Goal: Task Accomplishment & Management: Manage account settings

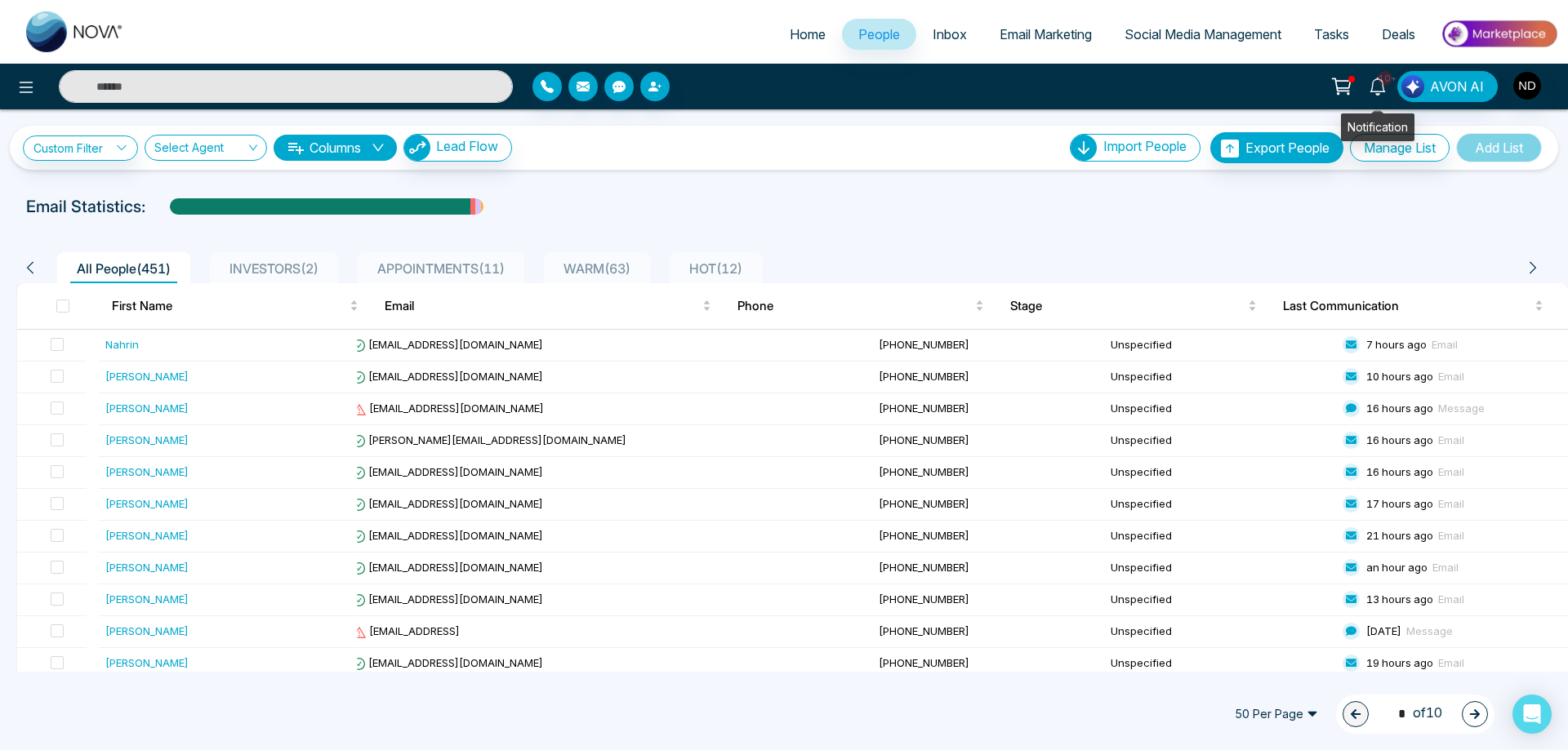
click at [1378, 90] on icon at bounding box center [1378, 86] width 18 height 18
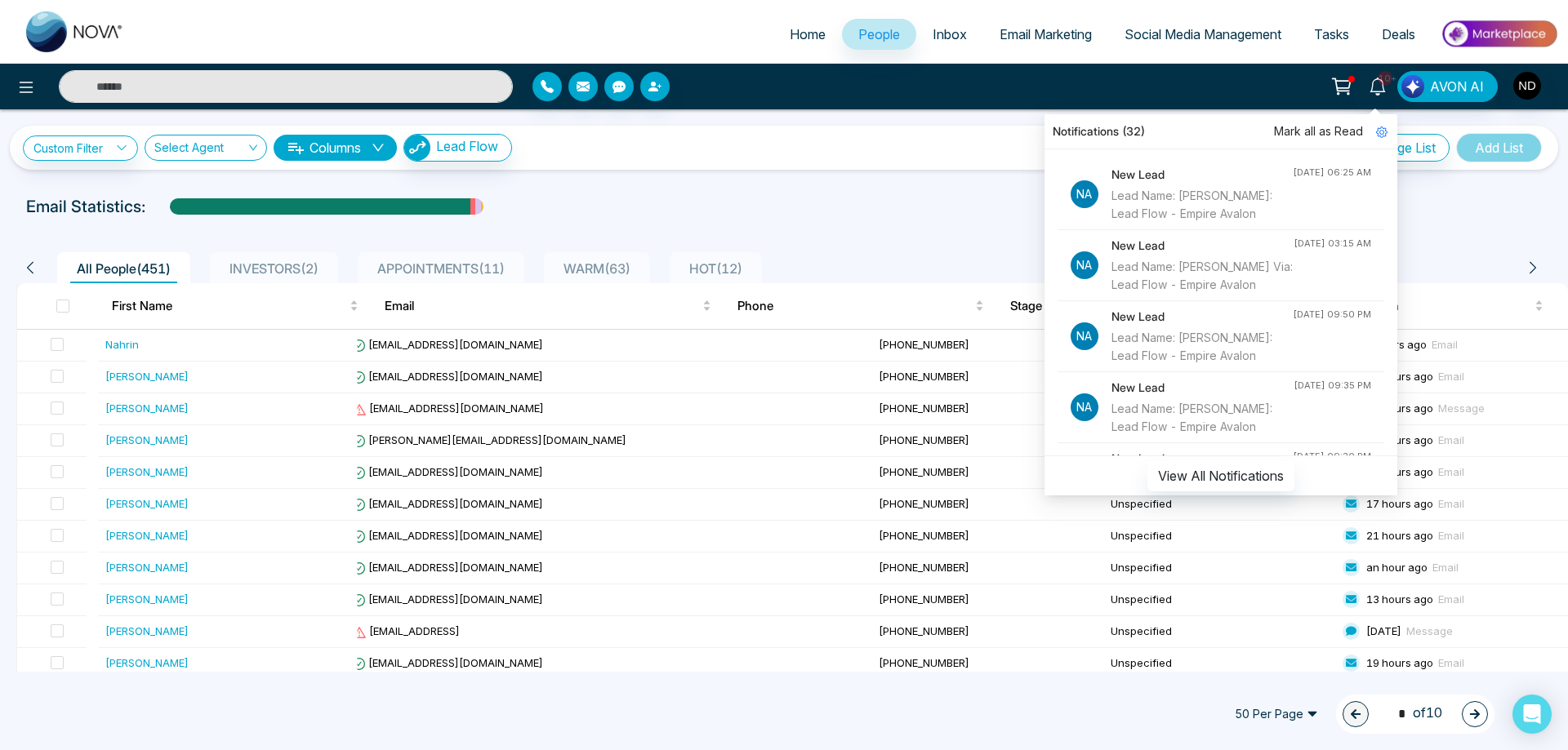
click at [291, 83] on input "text" at bounding box center [286, 86] width 454 height 33
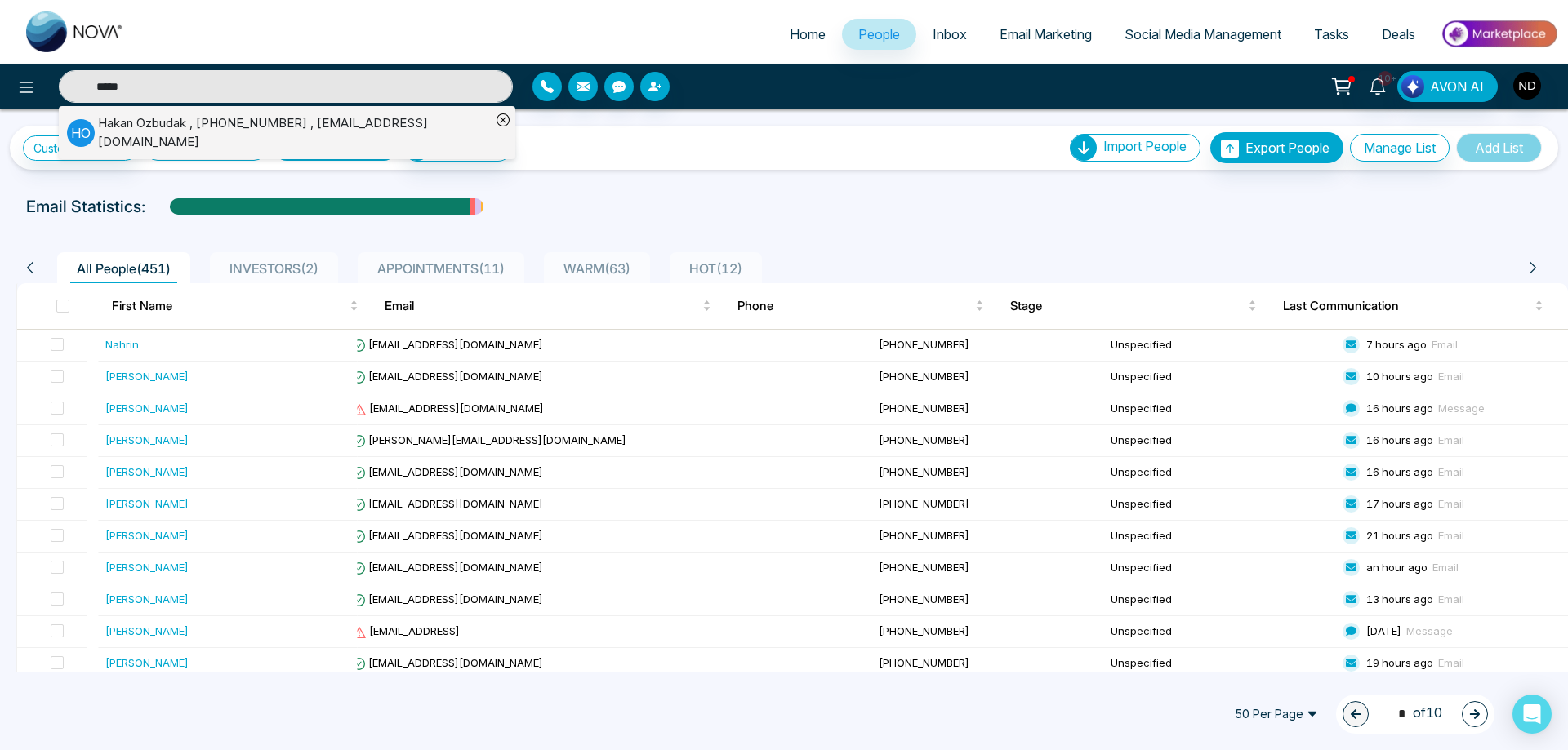
type input "*****"
click at [345, 128] on div "[PERSON_NAME] , [PHONE_NUMBER] , [EMAIL_ADDRESS][DOMAIN_NAME]" at bounding box center [294, 132] width 393 height 37
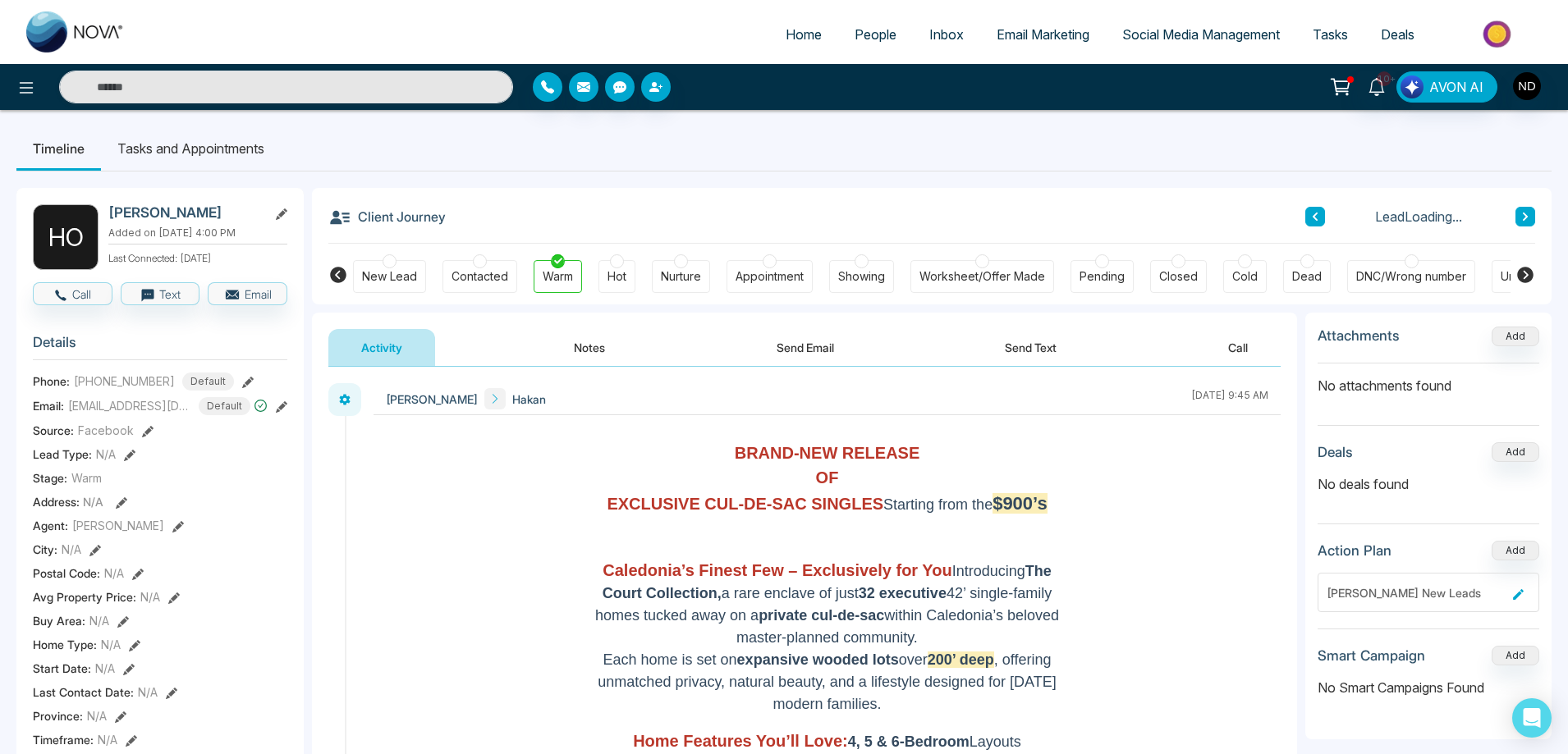
click at [197, 152] on li "Tasks and Appointments" at bounding box center [190, 149] width 179 height 44
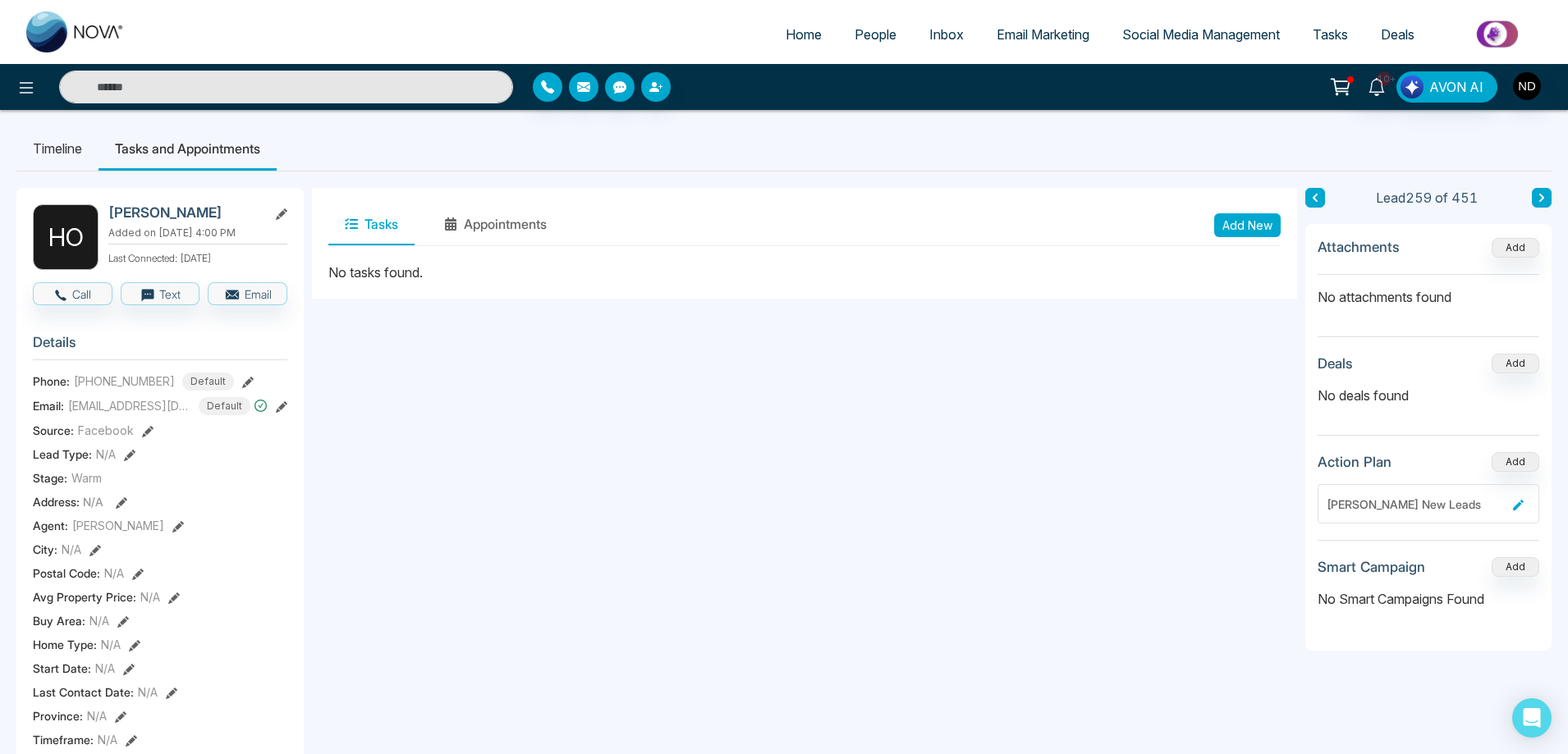
click at [1239, 228] on button "Add New" at bounding box center [1247, 225] width 67 height 24
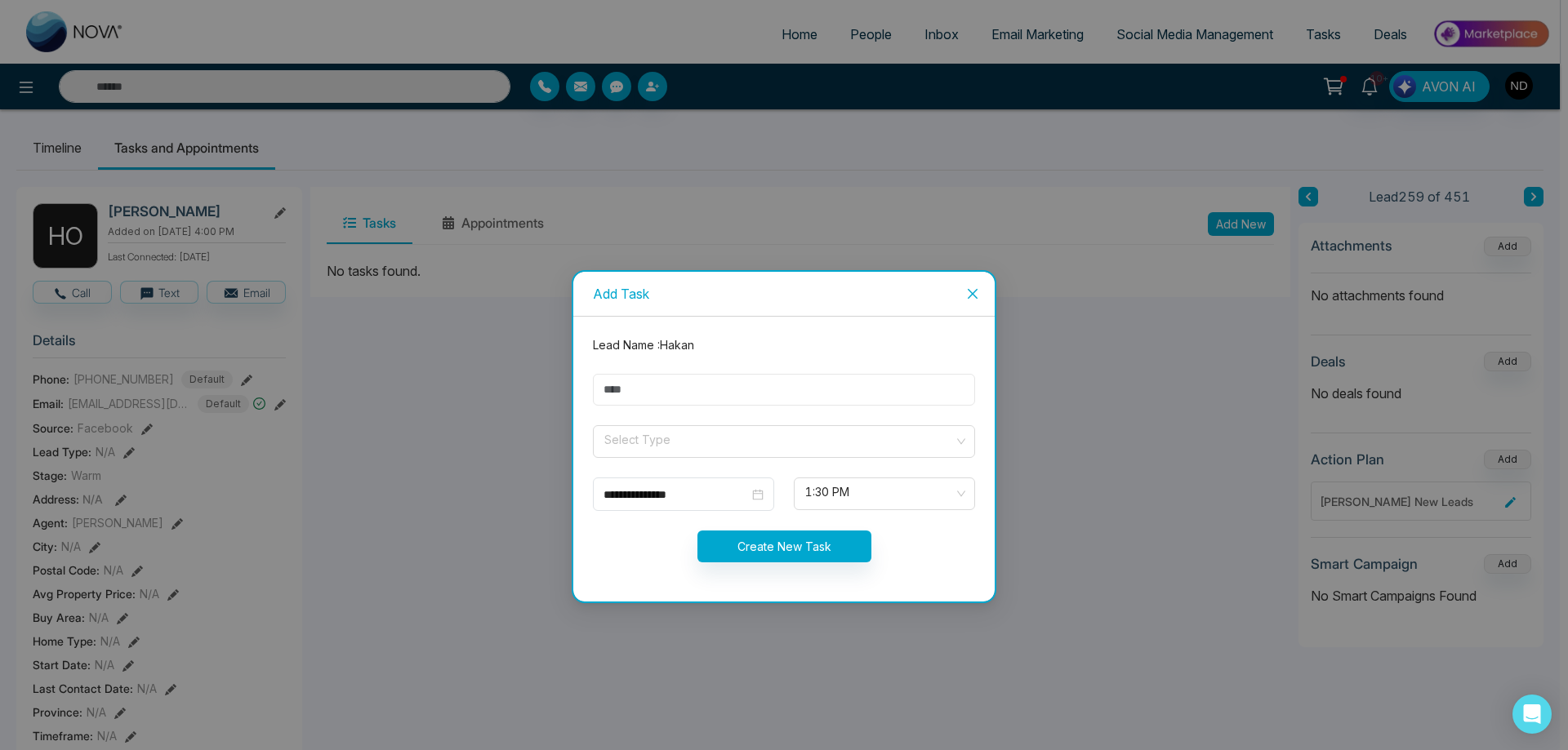
click at [666, 396] on input "text" at bounding box center [784, 390] width 382 height 32
paste input "**********"
type input "**********"
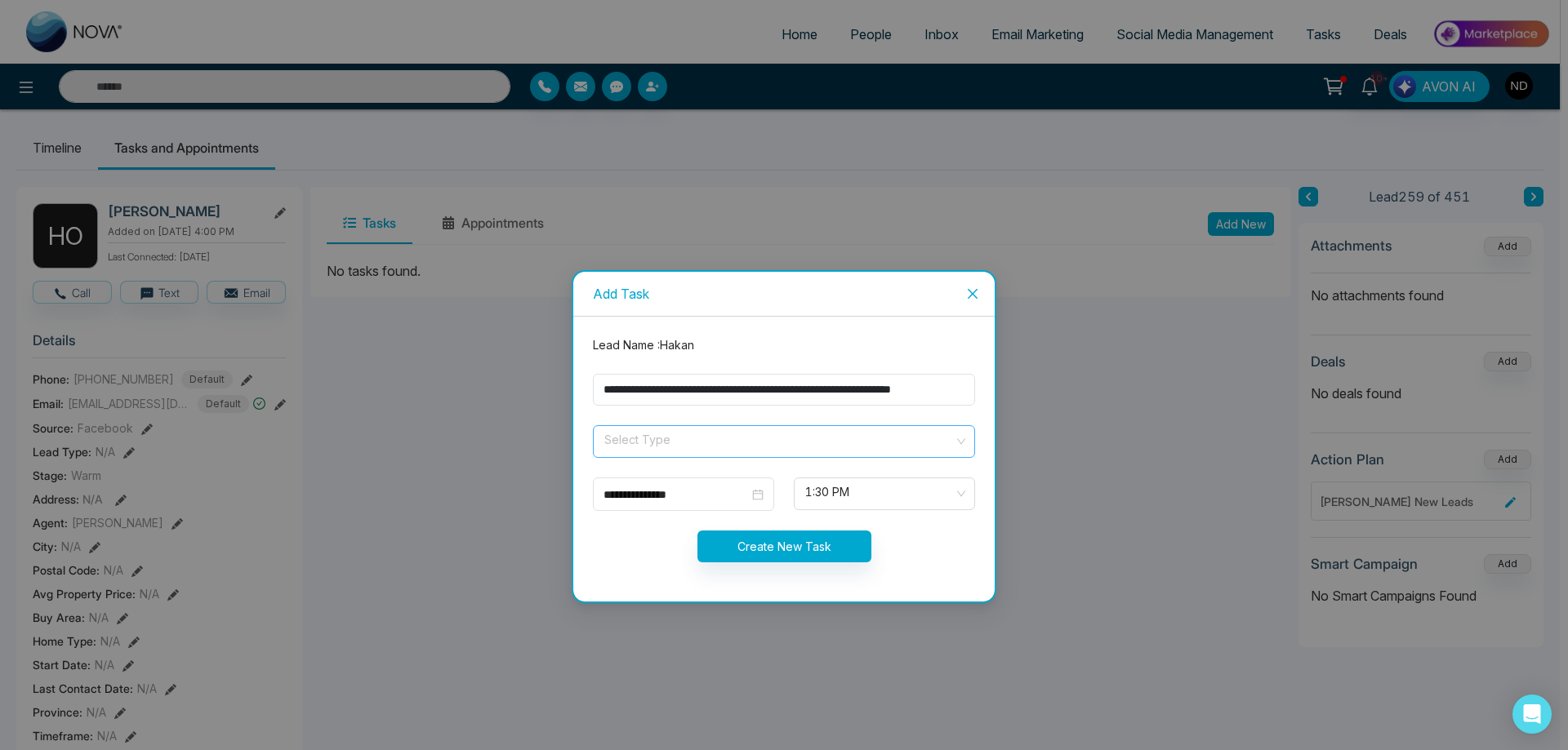
click at [628, 441] on input "search" at bounding box center [778, 438] width 351 height 25
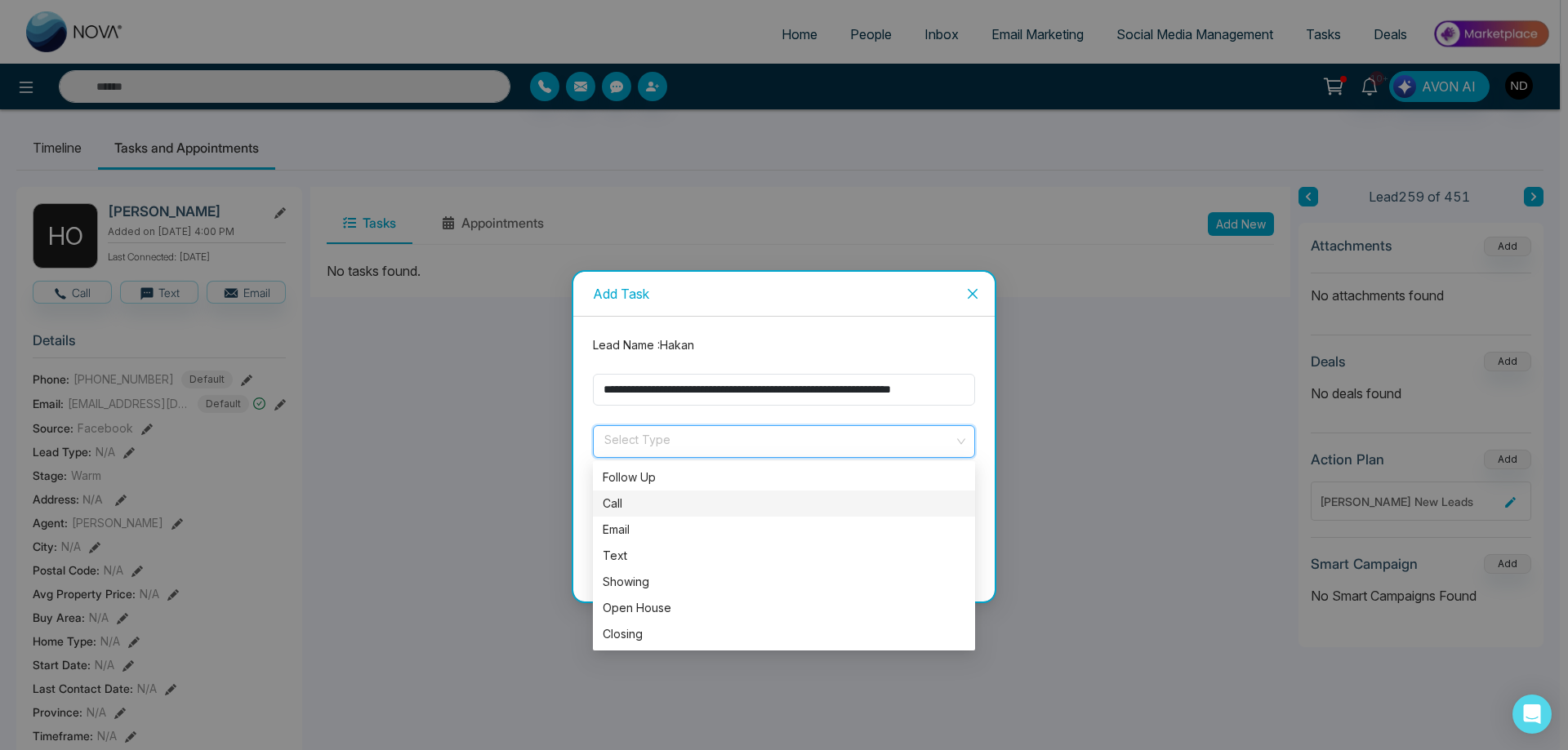
click at [619, 491] on div "Call" at bounding box center [784, 504] width 382 height 26
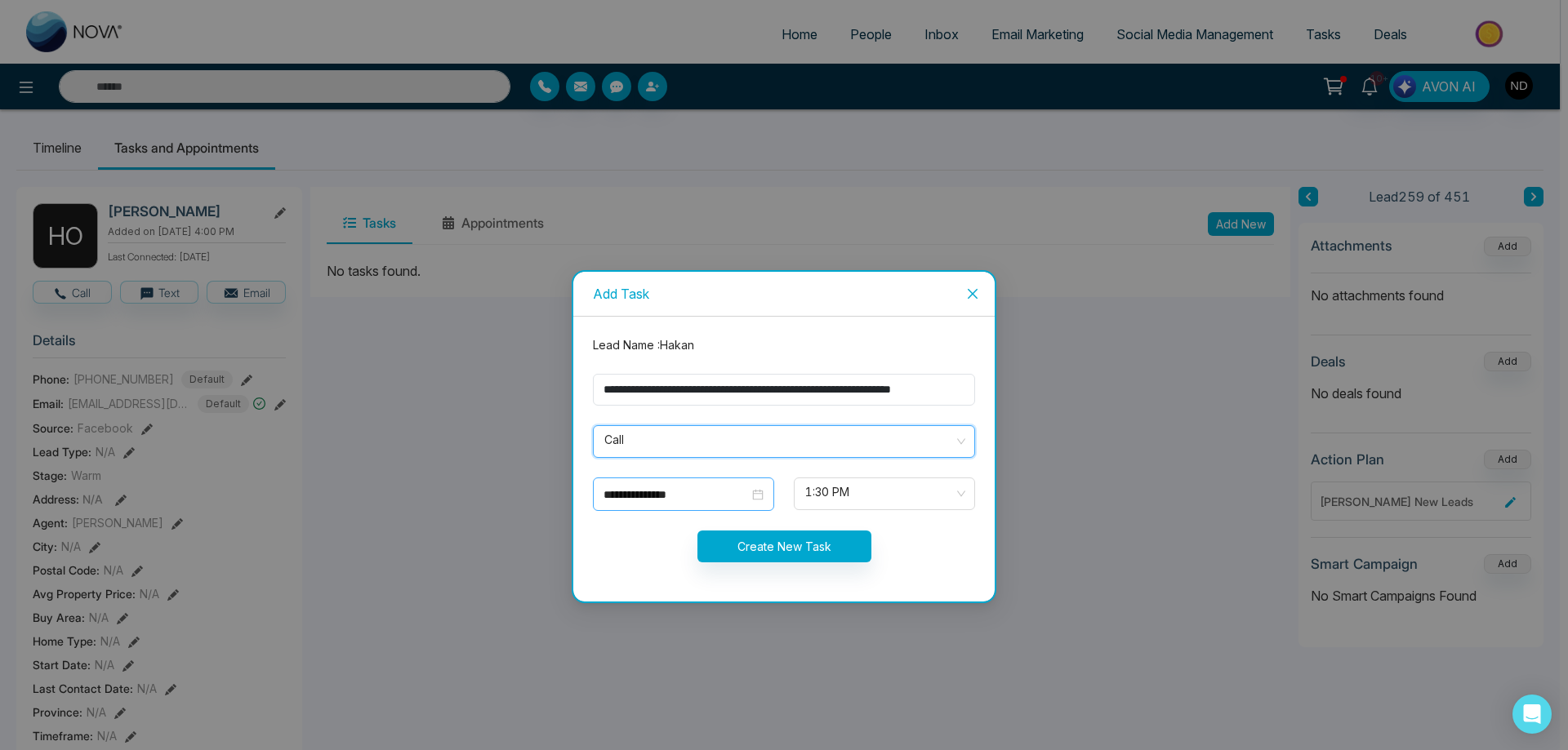
click at [757, 494] on div "**********" at bounding box center [683, 494] width 160 height 18
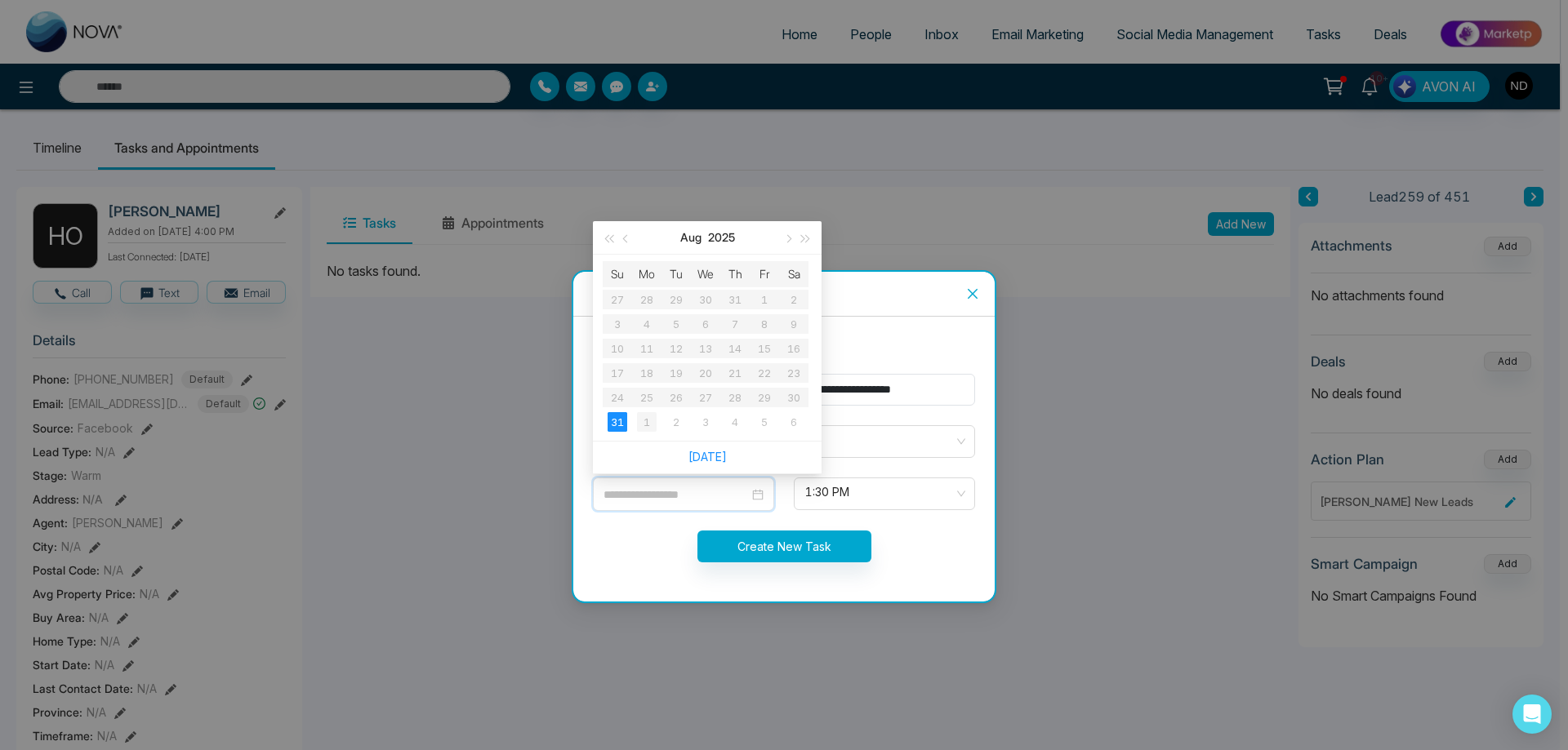
type input "**********"
click at [647, 422] on div "1" at bounding box center [646, 421] width 19 height 19
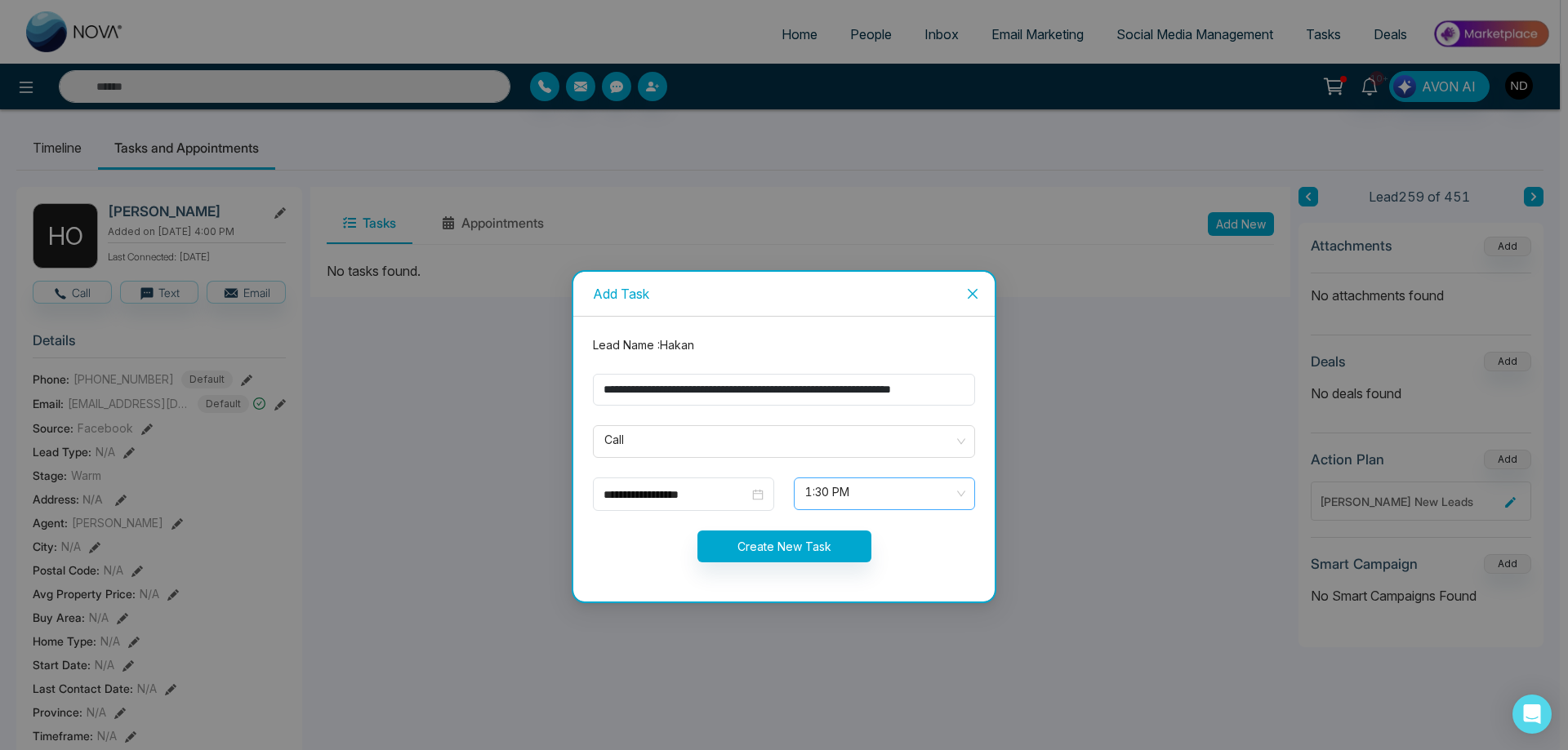
click at [958, 494] on span "1:30 PM" at bounding box center [884, 494] width 158 height 28
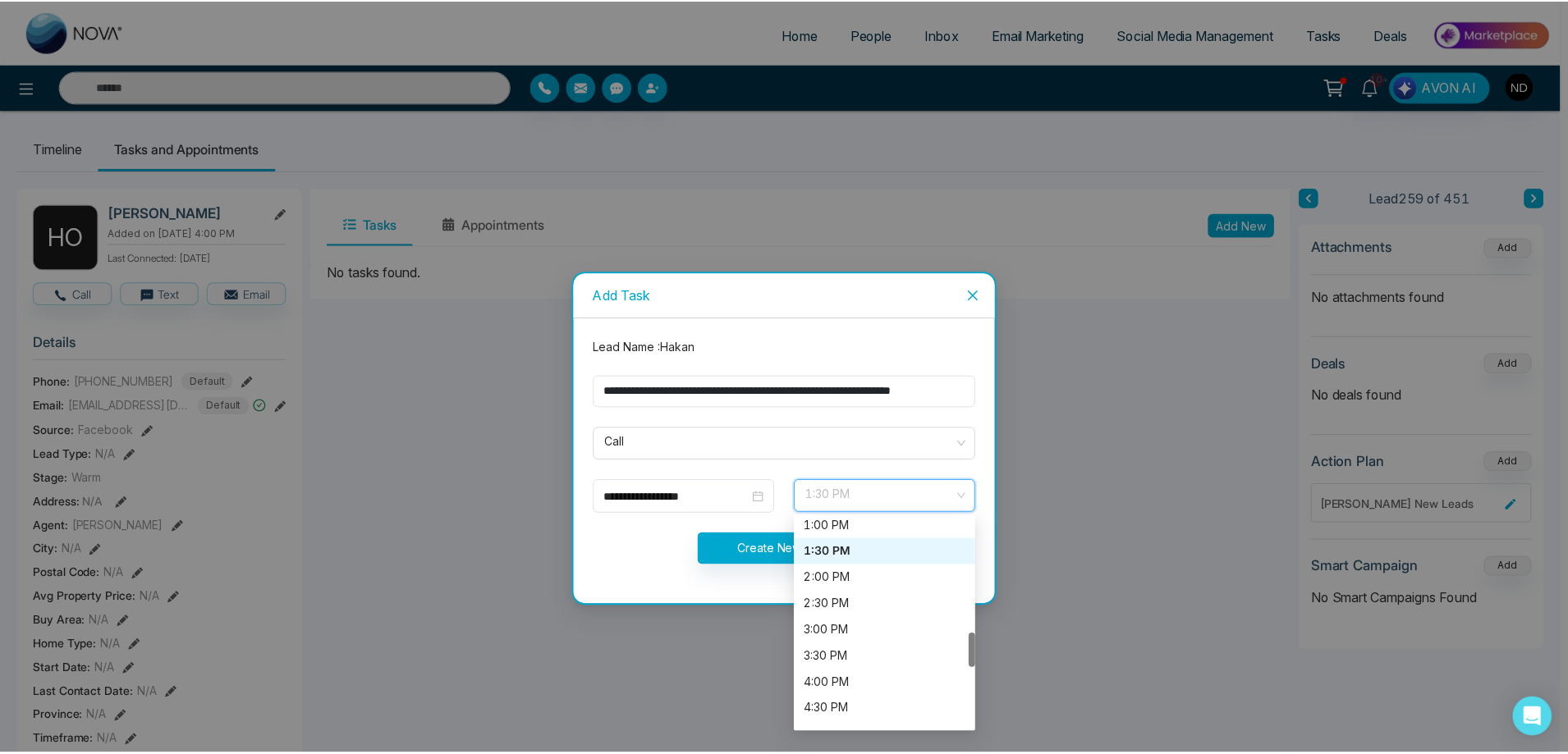
scroll to position [772, 0]
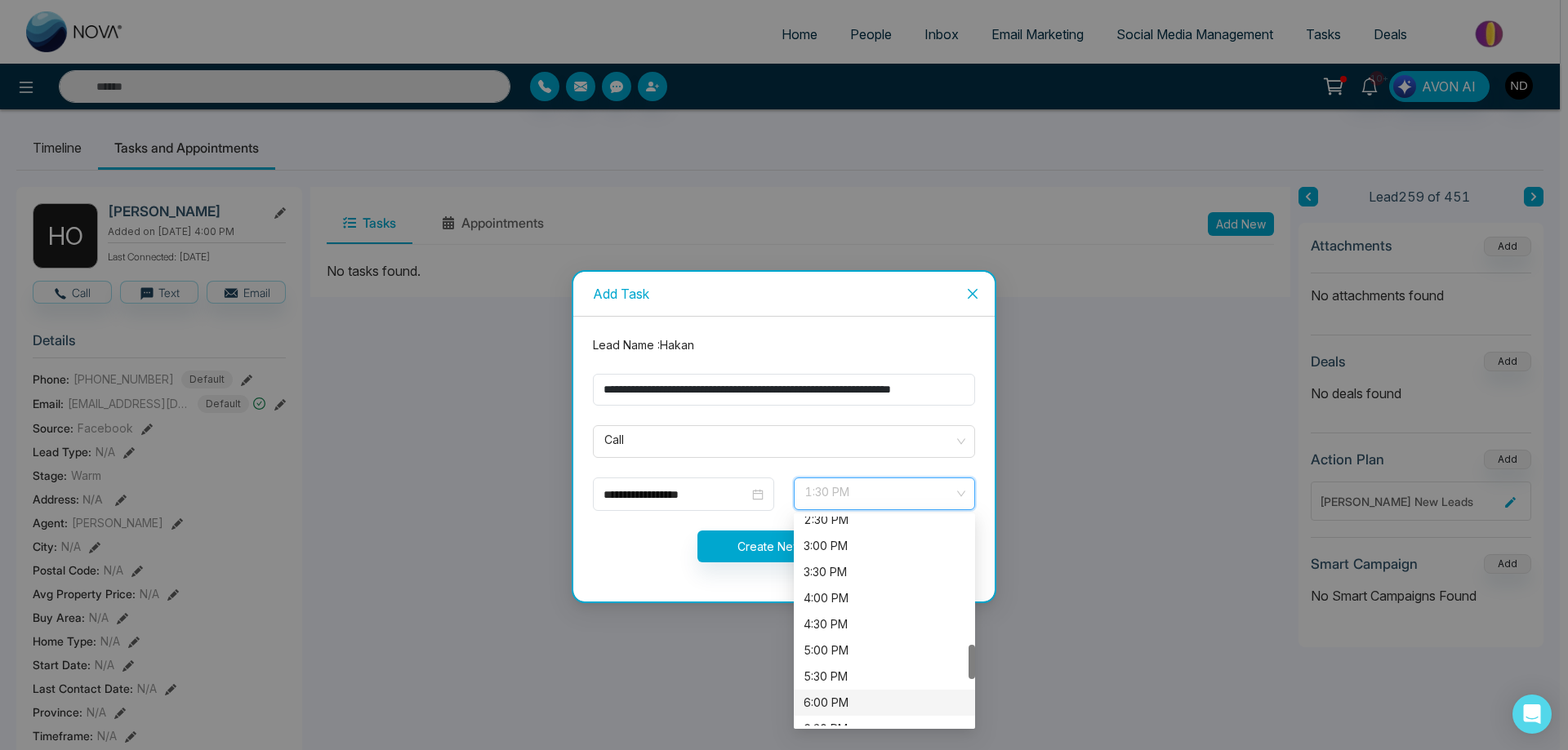
click at [833, 699] on div "6:00 PM" at bounding box center [885, 703] width 162 height 18
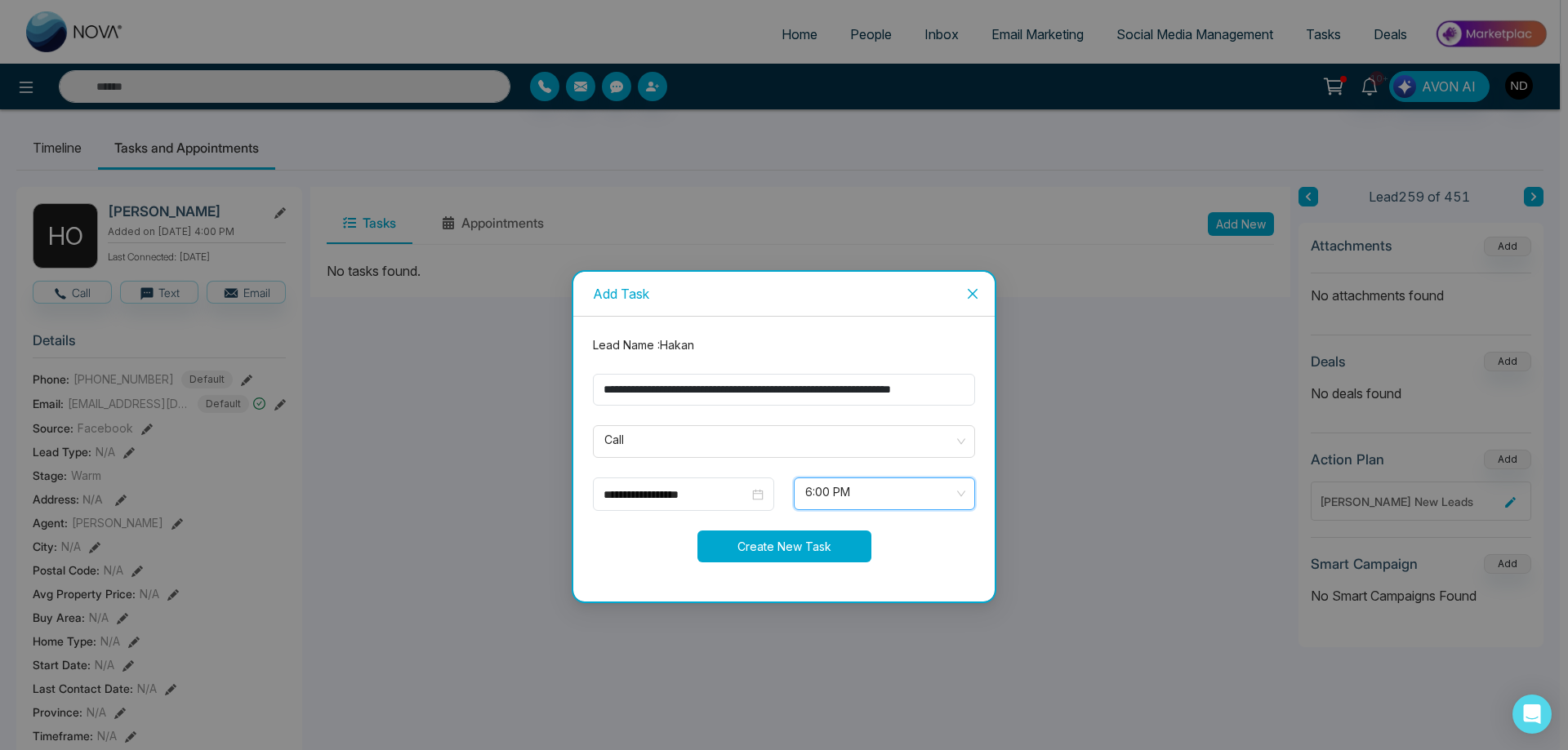
click at [790, 549] on button "Create New Task" at bounding box center [784, 546] width 174 height 32
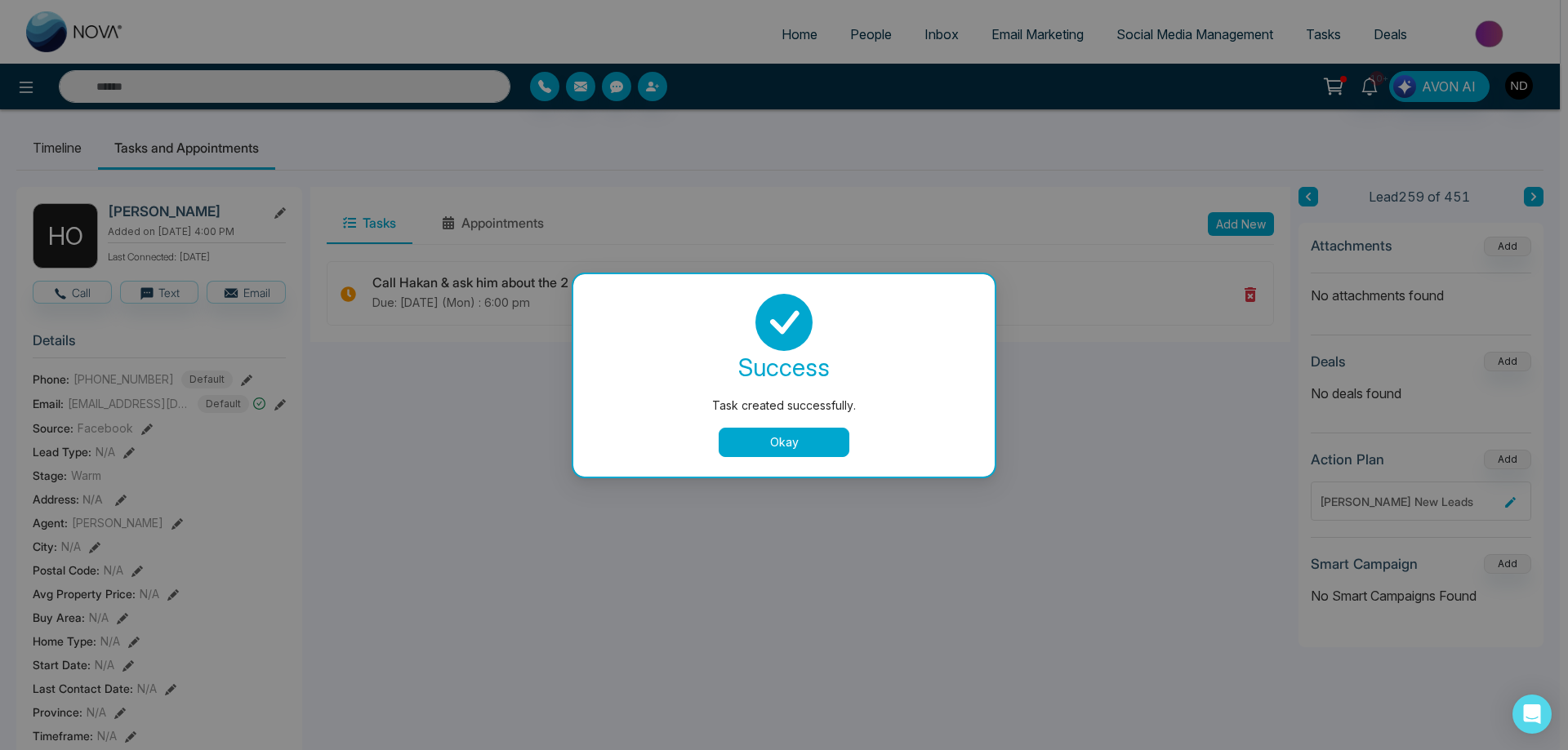
click at [765, 441] on button "Okay" at bounding box center [784, 442] width 131 height 29
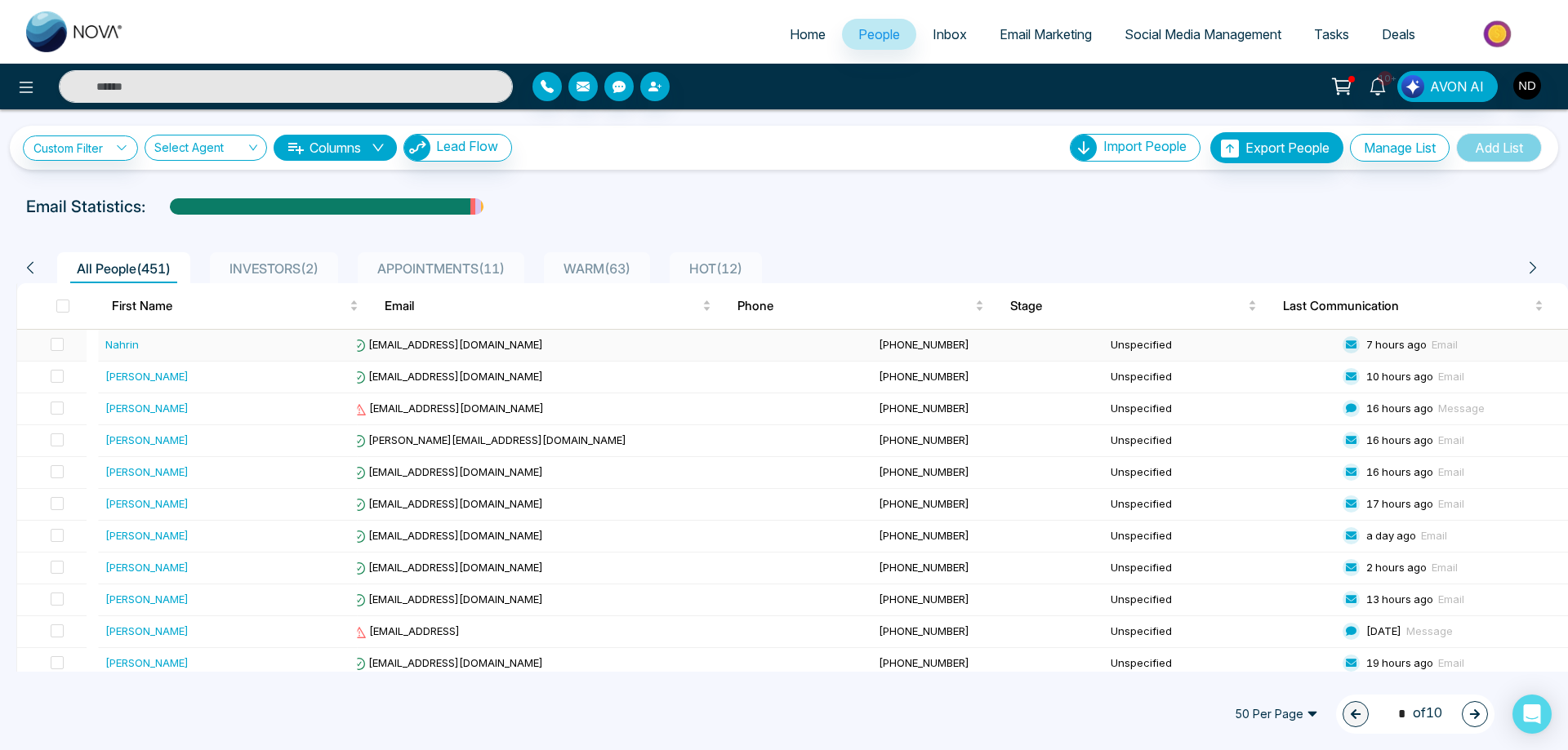
click at [124, 345] on div "Nahrin" at bounding box center [122, 345] width 33 height 17
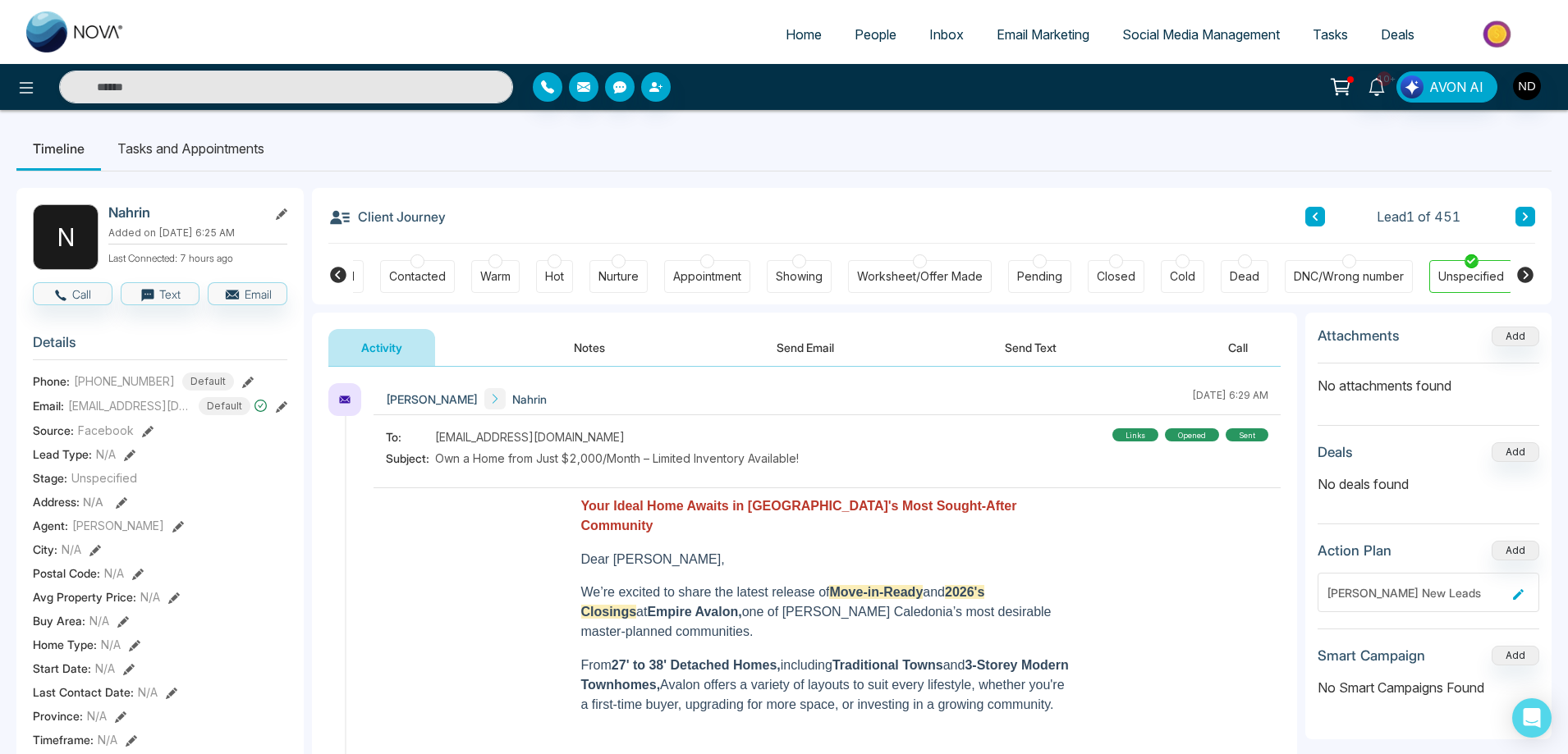
scroll to position [0, 63]
drag, startPoint x: 90, startPoint y: 382, endPoint x: 162, endPoint y: 381, distance: 72.0
click at [162, 381] on span "[PHONE_NUMBER]" at bounding box center [124, 381] width 101 height 18
copy span "6472272287"
click at [1532, 213] on button at bounding box center [1525, 216] width 19 height 19
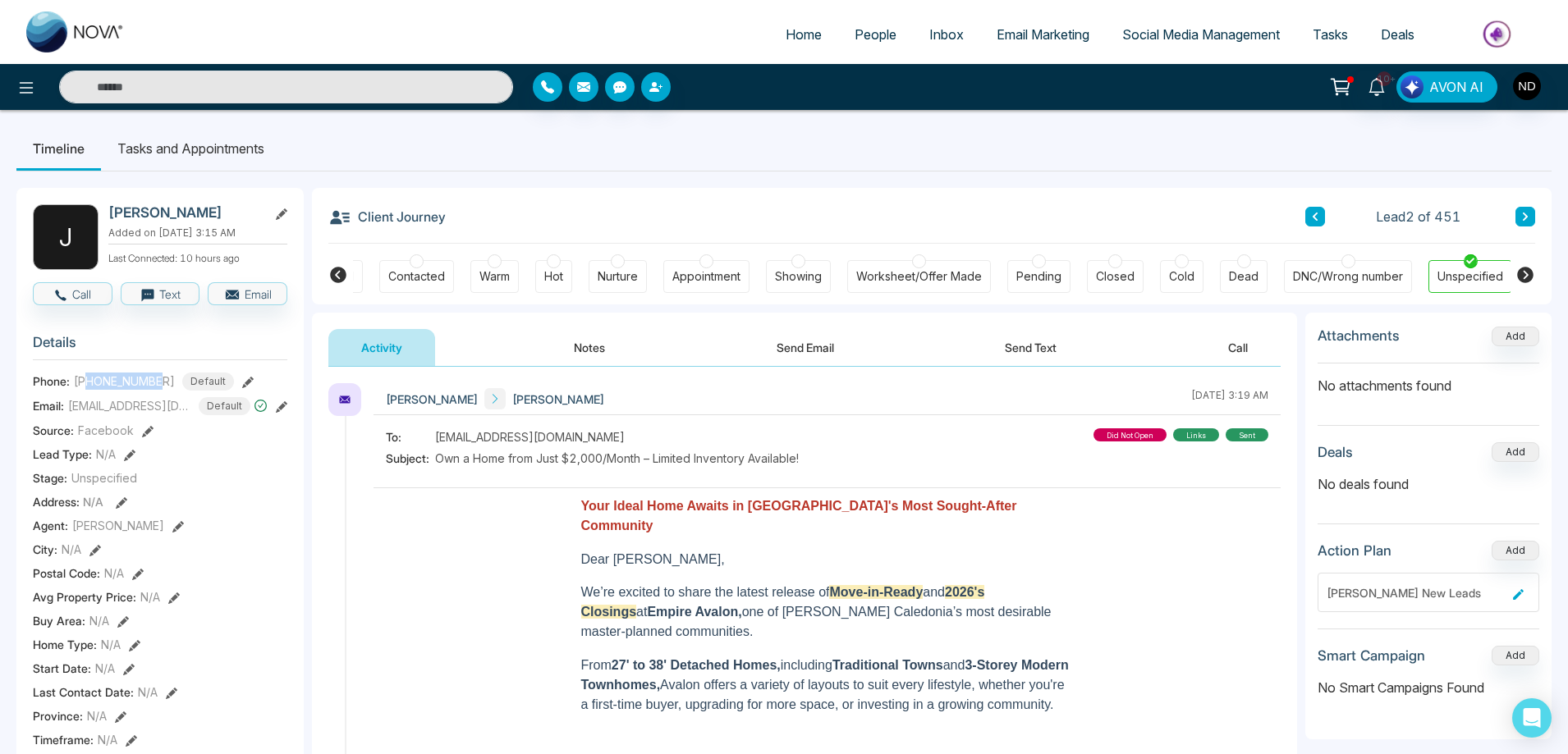
drag, startPoint x: 91, startPoint y: 382, endPoint x: 159, endPoint y: 382, distance: 68.0
click at [159, 382] on span "[PHONE_NUMBER]" at bounding box center [124, 381] width 101 height 18
copy span "9057416390"
click at [1525, 218] on icon at bounding box center [1525, 216] width 5 height 8
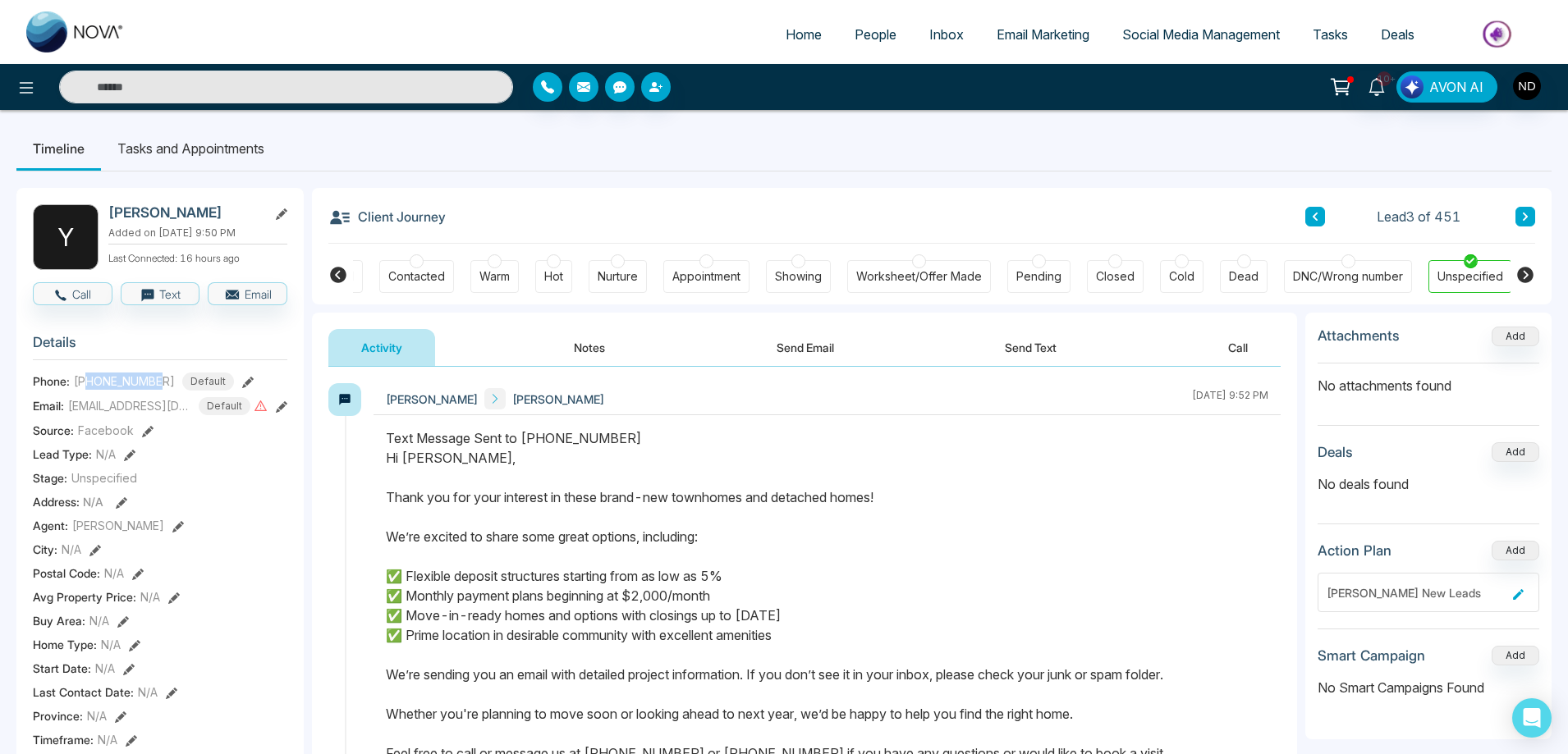
drag, startPoint x: 86, startPoint y: 383, endPoint x: 160, endPoint y: 377, distance: 74.2
click at [160, 377] on span "[PHONE_NUMBER]" at bounding box center [124, 381] width 101 height 18
copy span "2897750747"
click at [277, 410] on icon at bounding box center [281, 407] width 11 height 11
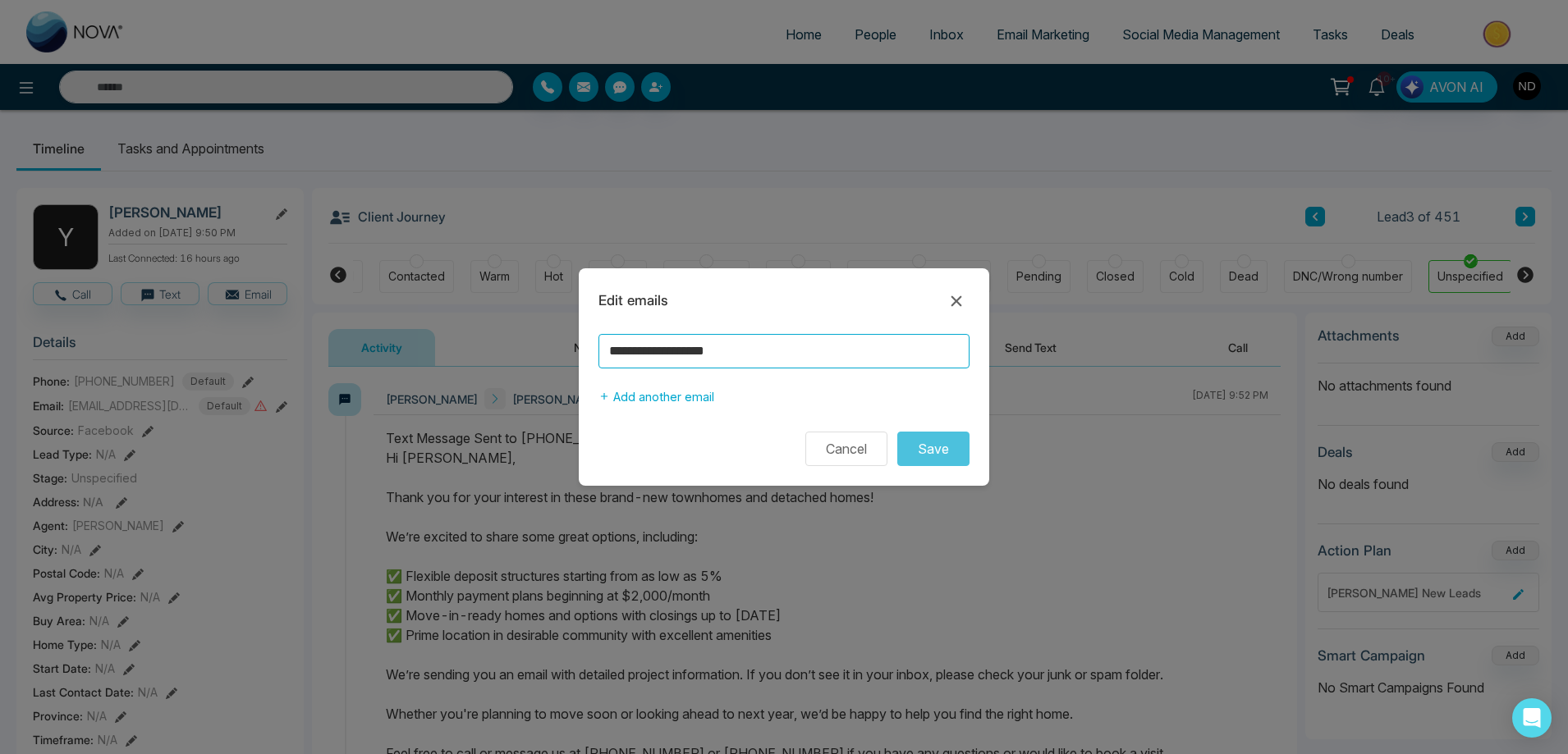
click at [783, 357] on input "**********" at bounding box center [783, 350] width 371 height 34
click at [834, 456] on button "Cancel" at bounding box center [846, 448] width 82 height 34
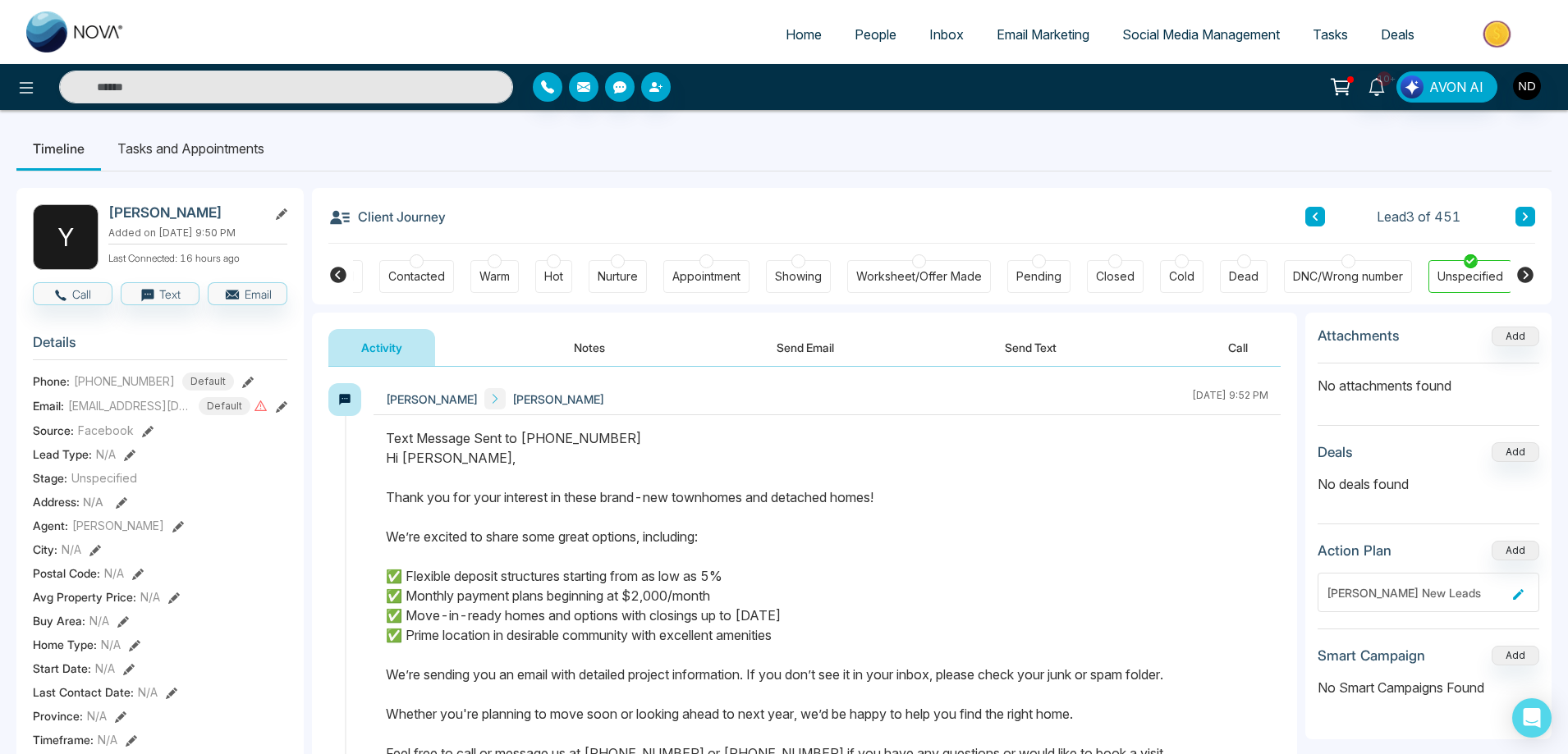
click at [1518, 214] on button at bounding box center [1525, 216] width 19 height 19
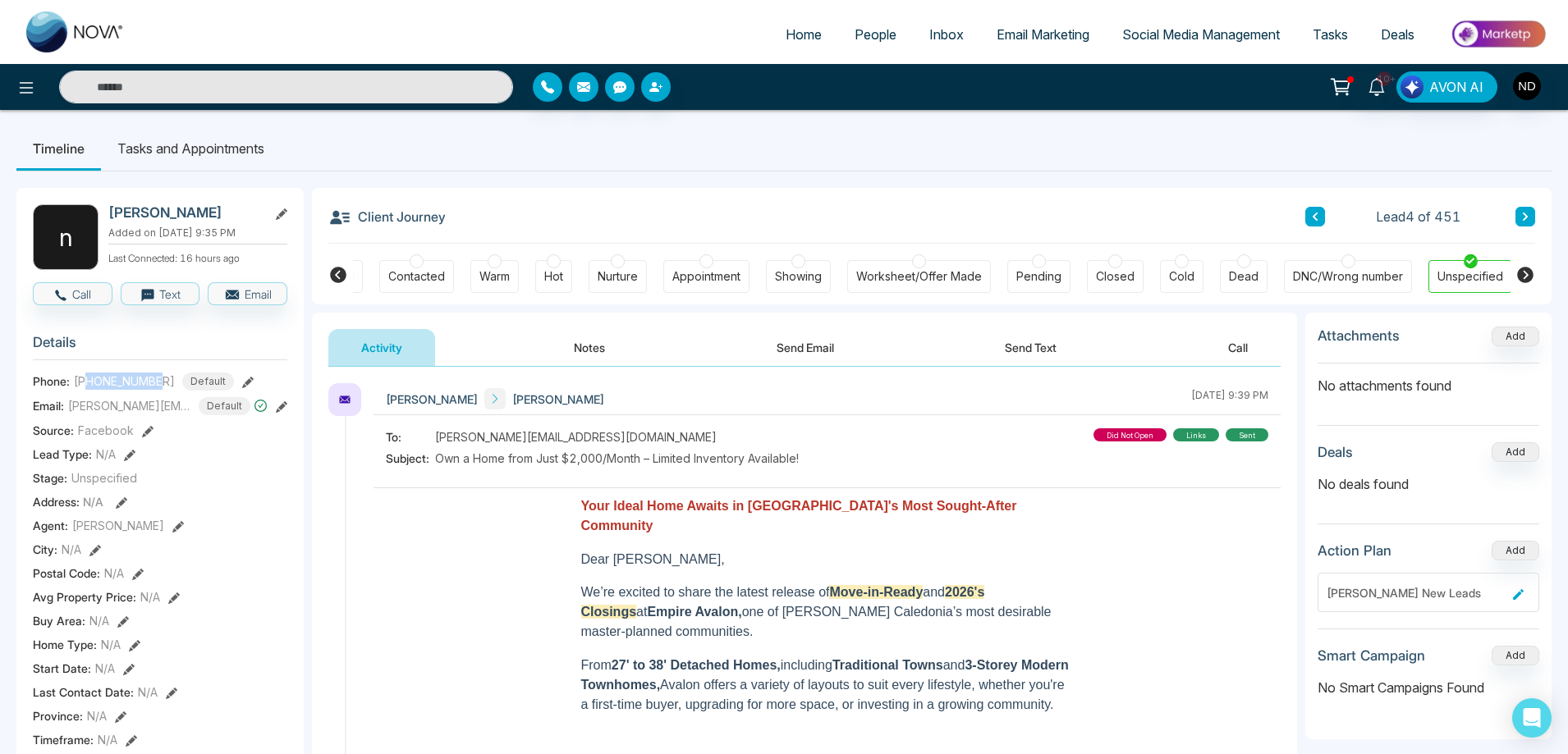
drag, startPoint x: 91, startPoint y: 378, endPoint x: 161, endPoint y: 373, distance: 70.2
click at [161, 373] on span "[PHONE_NUMBER]" at bounding box center [124, 381] width 101 height 18
copy span "9055169789"
click at [1523, 213] on icon at bounding box center [1525, 216] width 5 height 8
drag, startPoint x: 89, startPoint y: 380, endPoint x: 161, endPoint y: 380, distance: 72.0
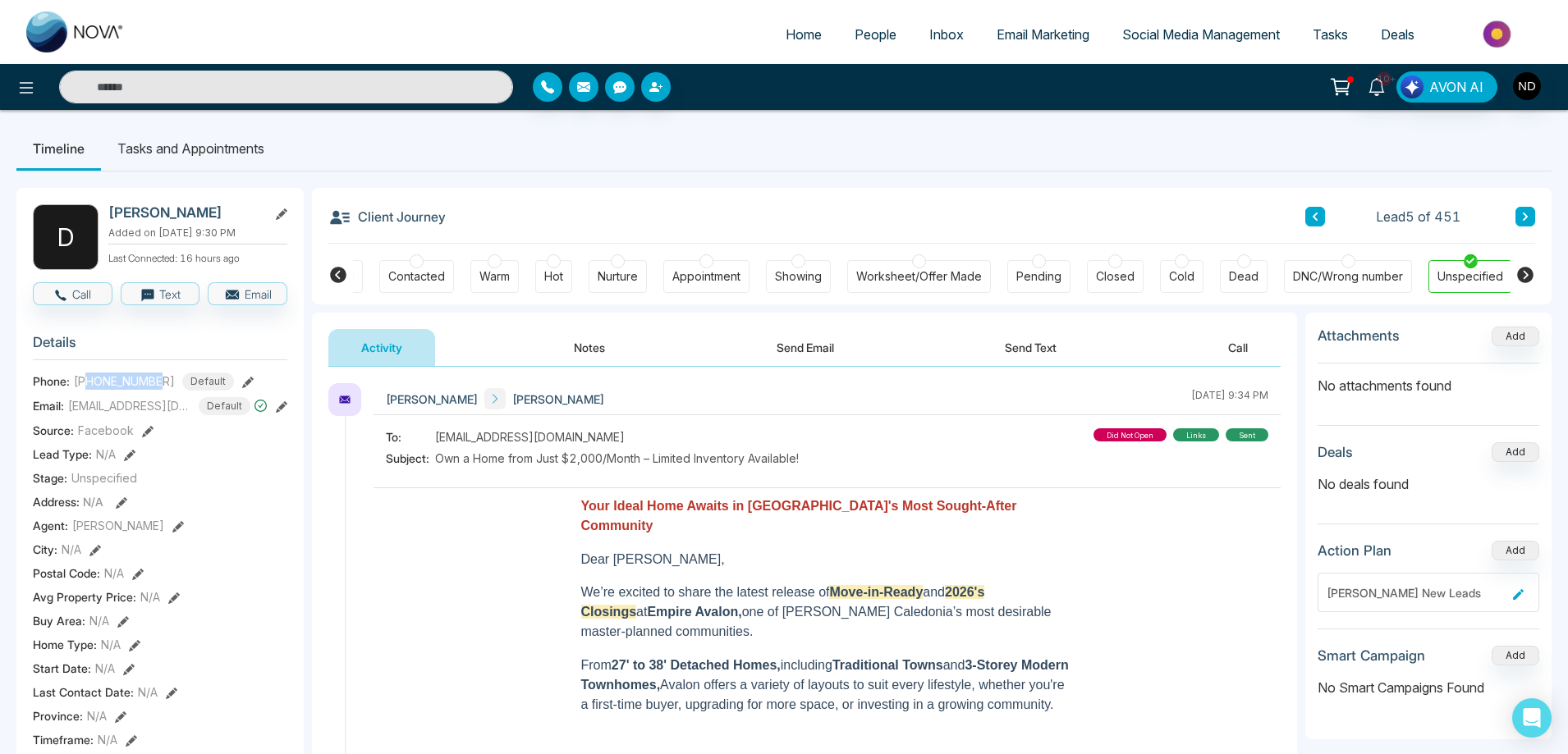
click at [161, 380] on span "[PHONE_NUMBER]" at bounding box center [124, 381] width 101 height 18
copy span "6478586011"
click at [1528, 212] on icon at bounding box center [1525, 216] width 8 height 10
drag, startPoint x: 88, startPoint y: 381, endPoint x: 179, endPoint y: 373, distance: 91.4
click at [179, 373] on div "+16472673962 Default" at bounding box center [153, 382] width 160 height 18
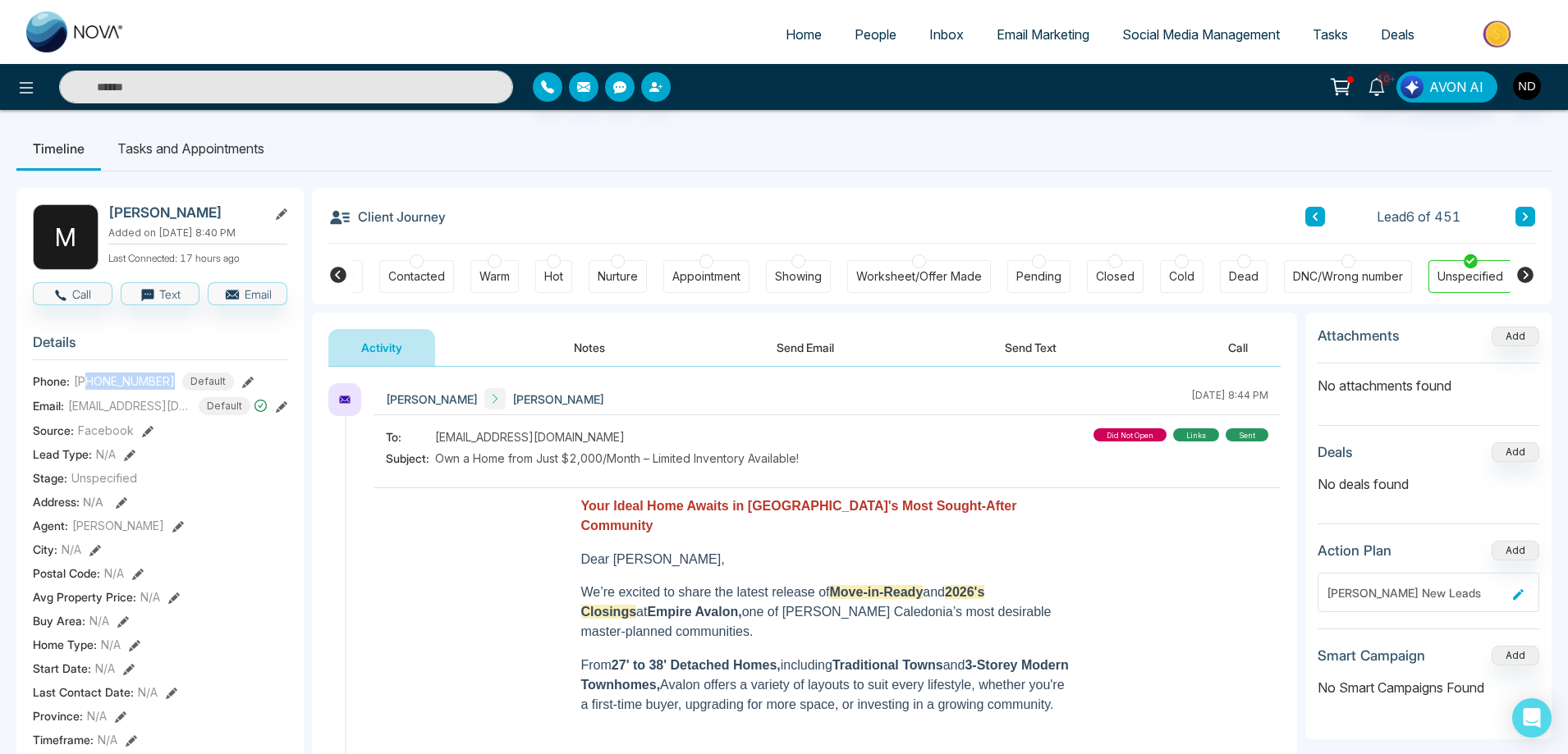
copy span "6472673962"
click at [1524, 220] on icon at bounding box center [1525, 216] width 5 height 8
drag, startPoint x: 90, startPoint y: 383, endPoint x: 160, endPoint y: 383, distance: 70.0
click at [160, 383] on span "[PHONE_NUMBER]" at bounding box center [124, 381] width 101 height 18
copy span "6475098603"
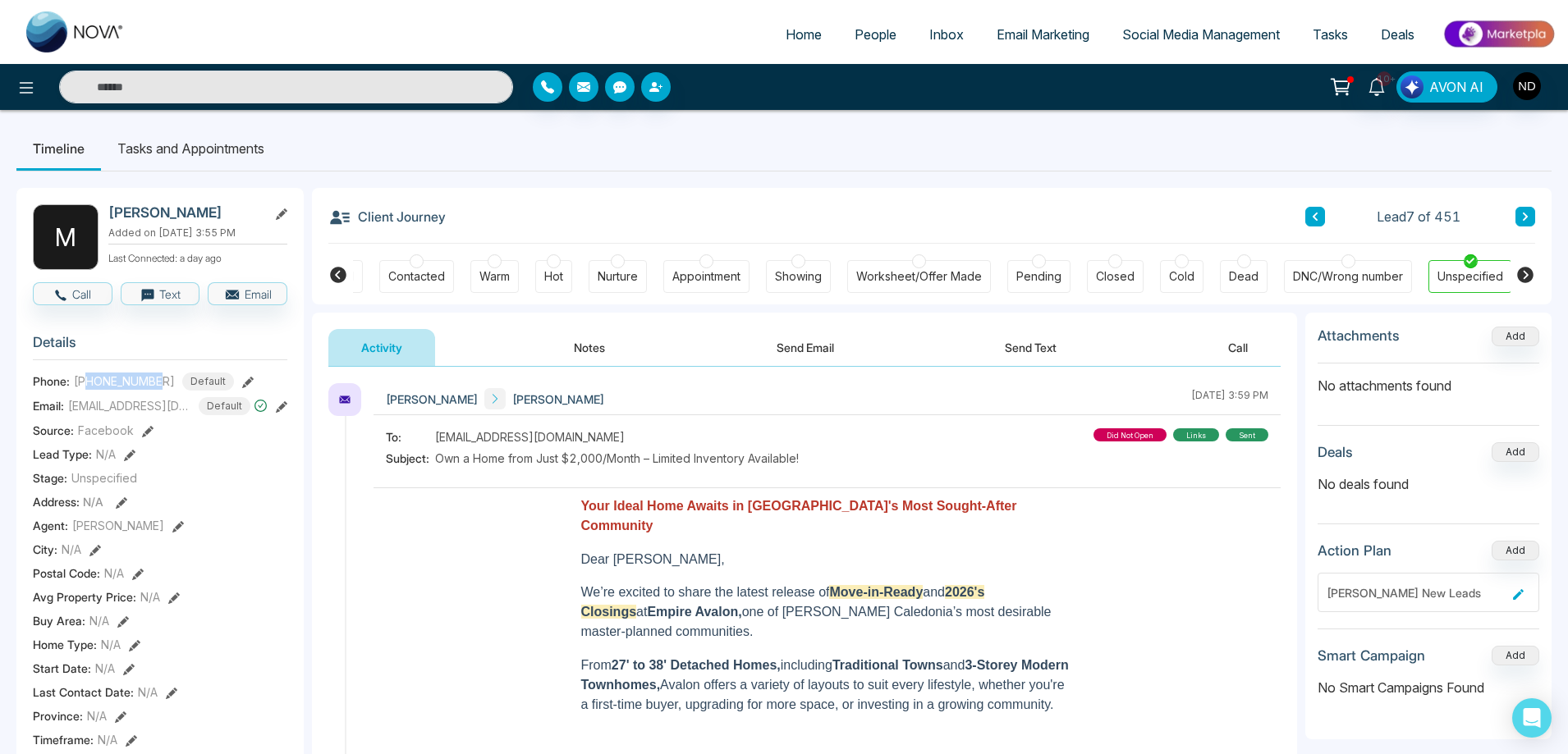
click at [1527, 225] on button at bounding box center [1525, 216] width 19 height 19
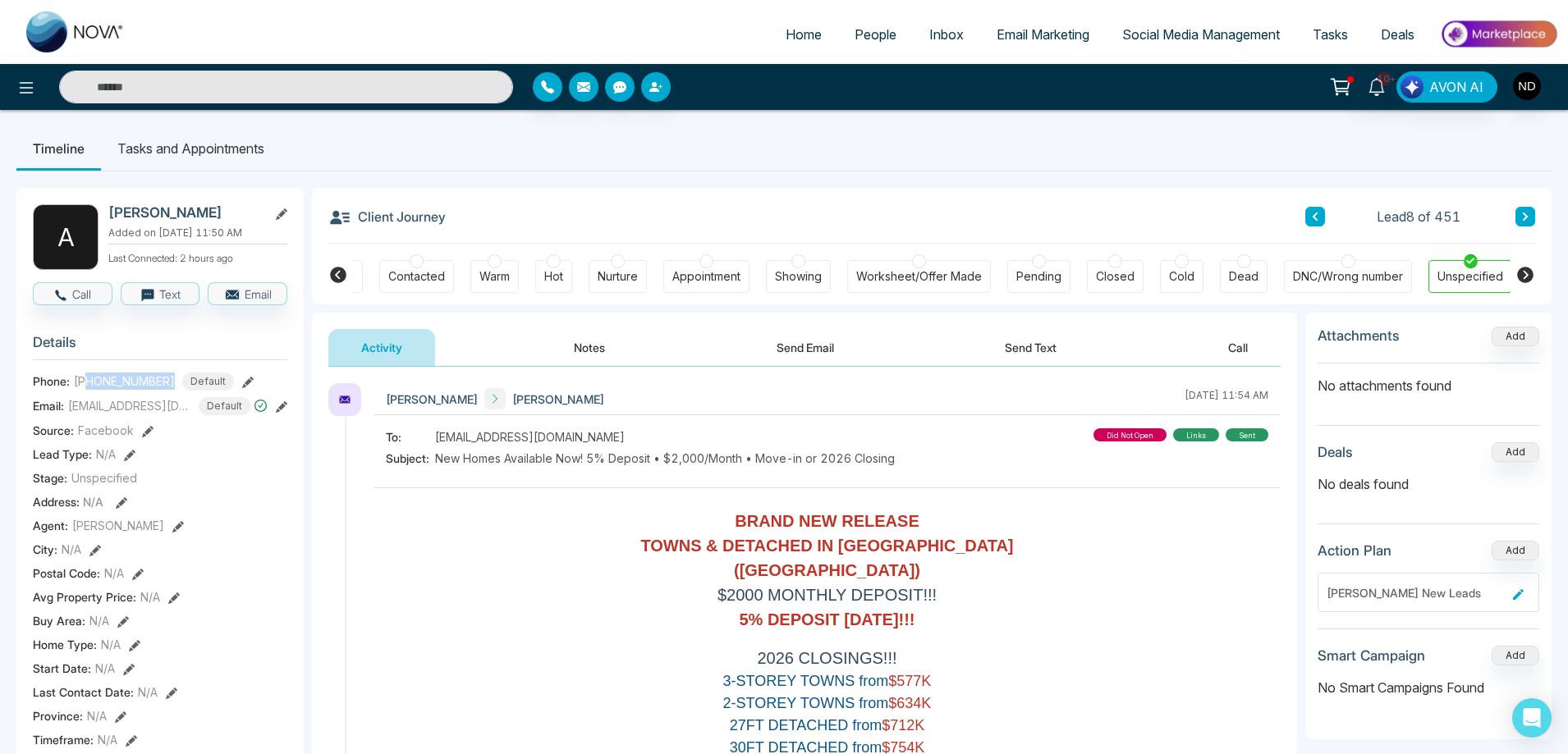
drag, startPoint x: 89, startPoint y: 394, endPoint x: 173, endPoint y: 393, distance: 84.0
click at [173, 391] on div "+16475323041 Default" at bounding box center [153, 382] width 160 height 18
copy span "6475323041"
click at [1527, 217] on icon at bounding box center [1525, 216] width 8 height 10
drag, startPoint x: 92, startPoint y: 391, endPoint x: 162, endPoint y: 386, distance: 70.2
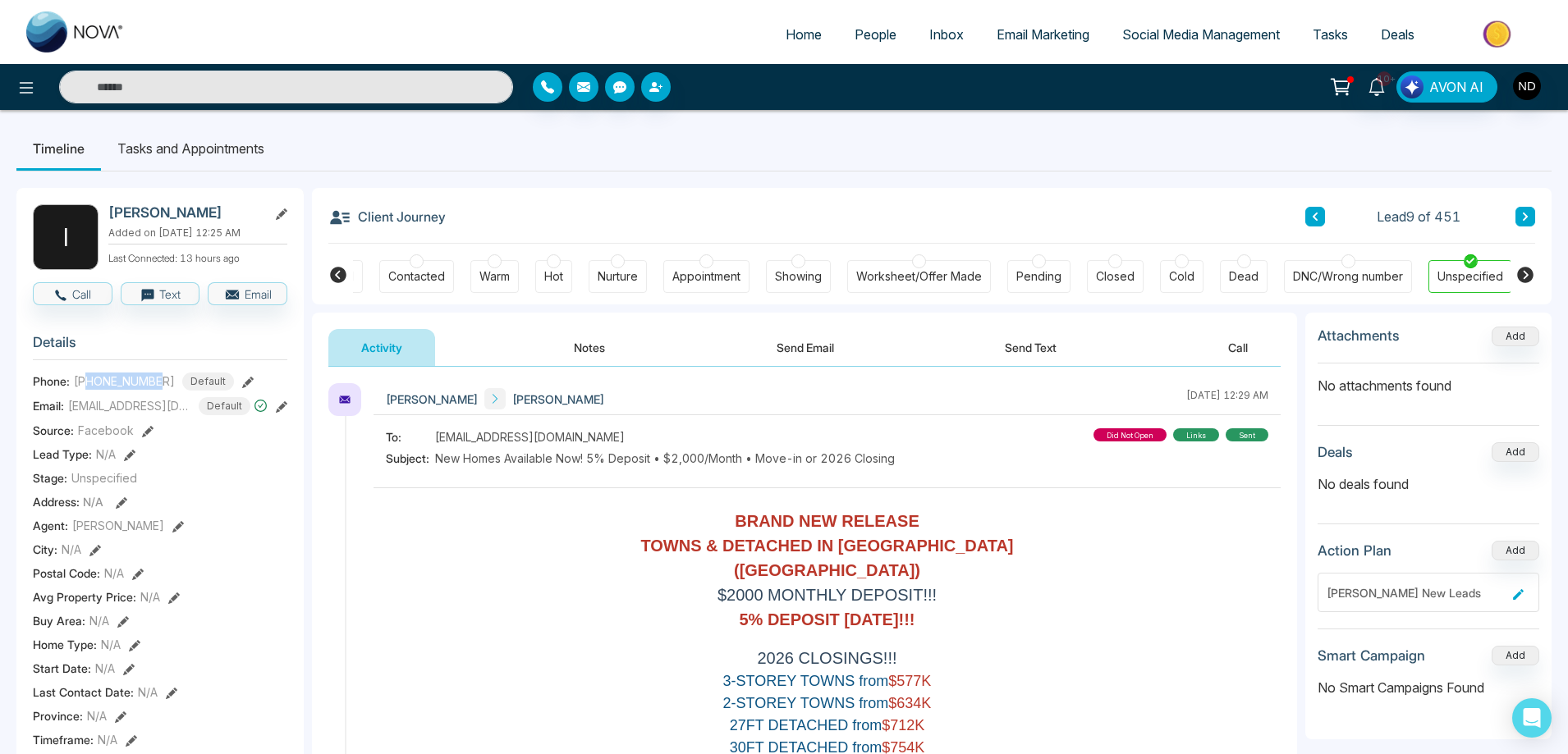
click at [162, 386] on span "[PHONE_NUMBER]" at bounding box center [124, 381] width 101 height 18
copy span "2894423927"
drag, startPoint x: 55, startPoint y: 371, endPoint x: 198, endPoint y: 374, distance: 143.0
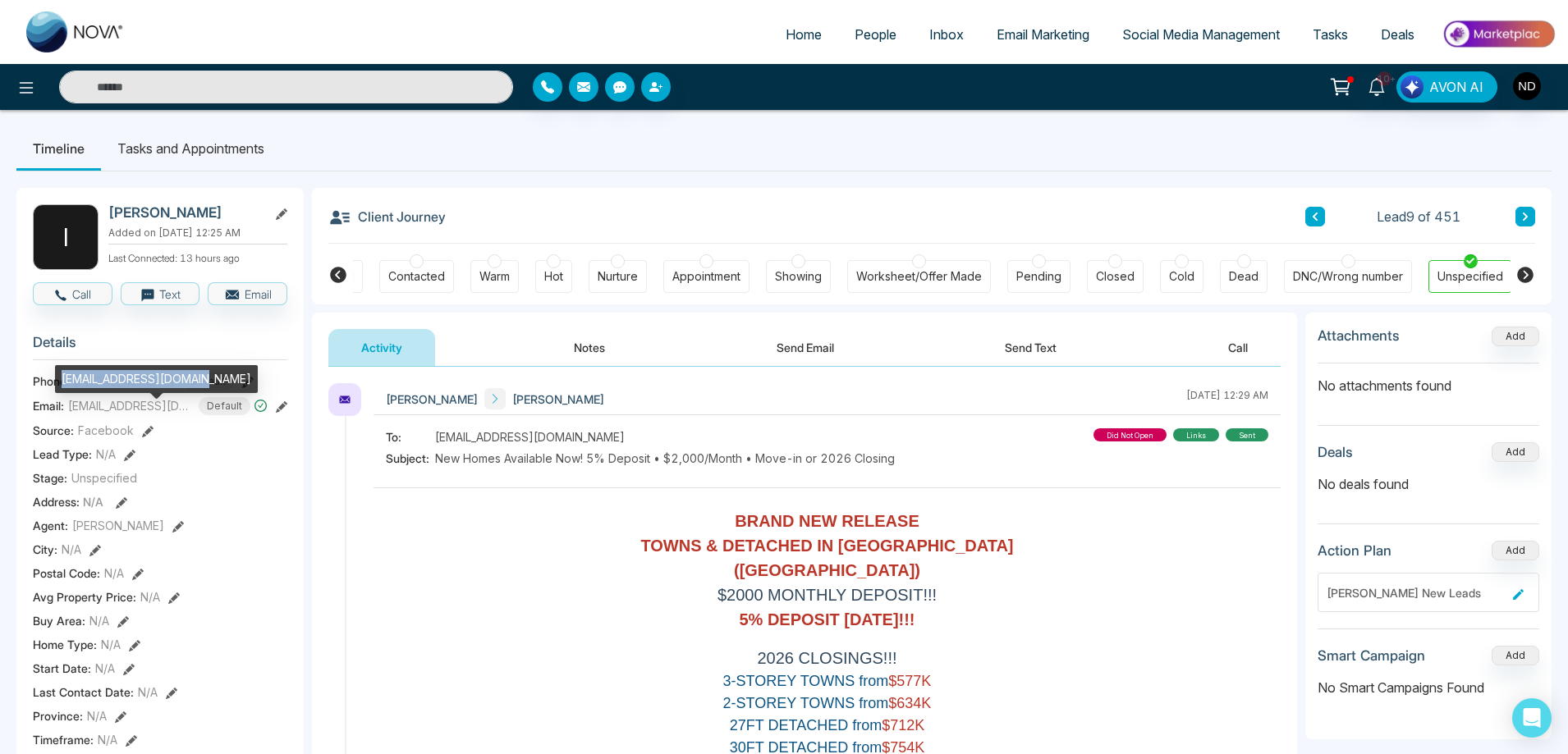
click at [198, 374] on div "[EMAIL_ADDRESS][DOMAIN_NAME]" at bounding box center [155, 379] width 202 height 28
copy div "[EMAIL_ADDRESS][DOMAIN_NAME]"
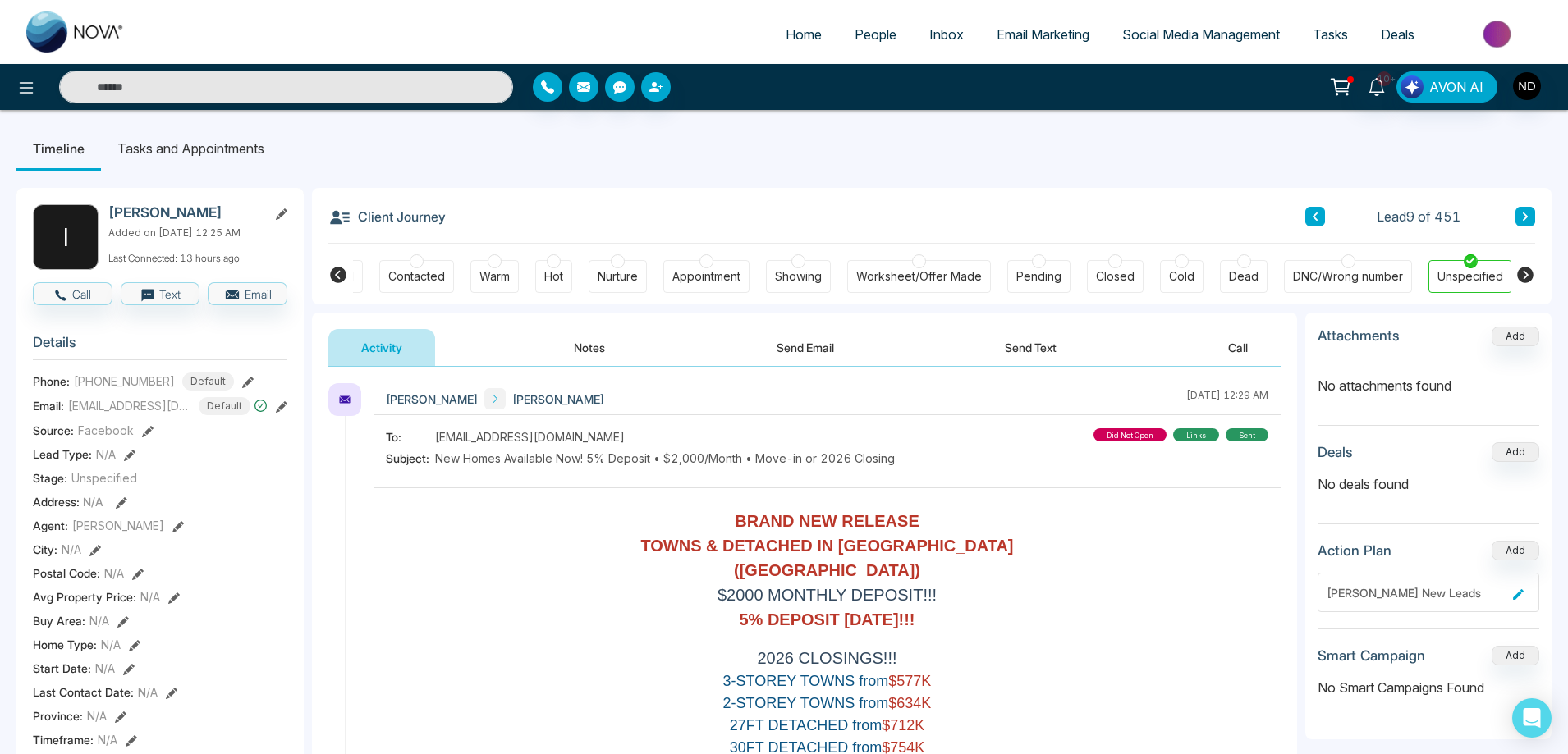
click at [1532, 218] on button at bounding box center [1525, 216] width 19 height 19
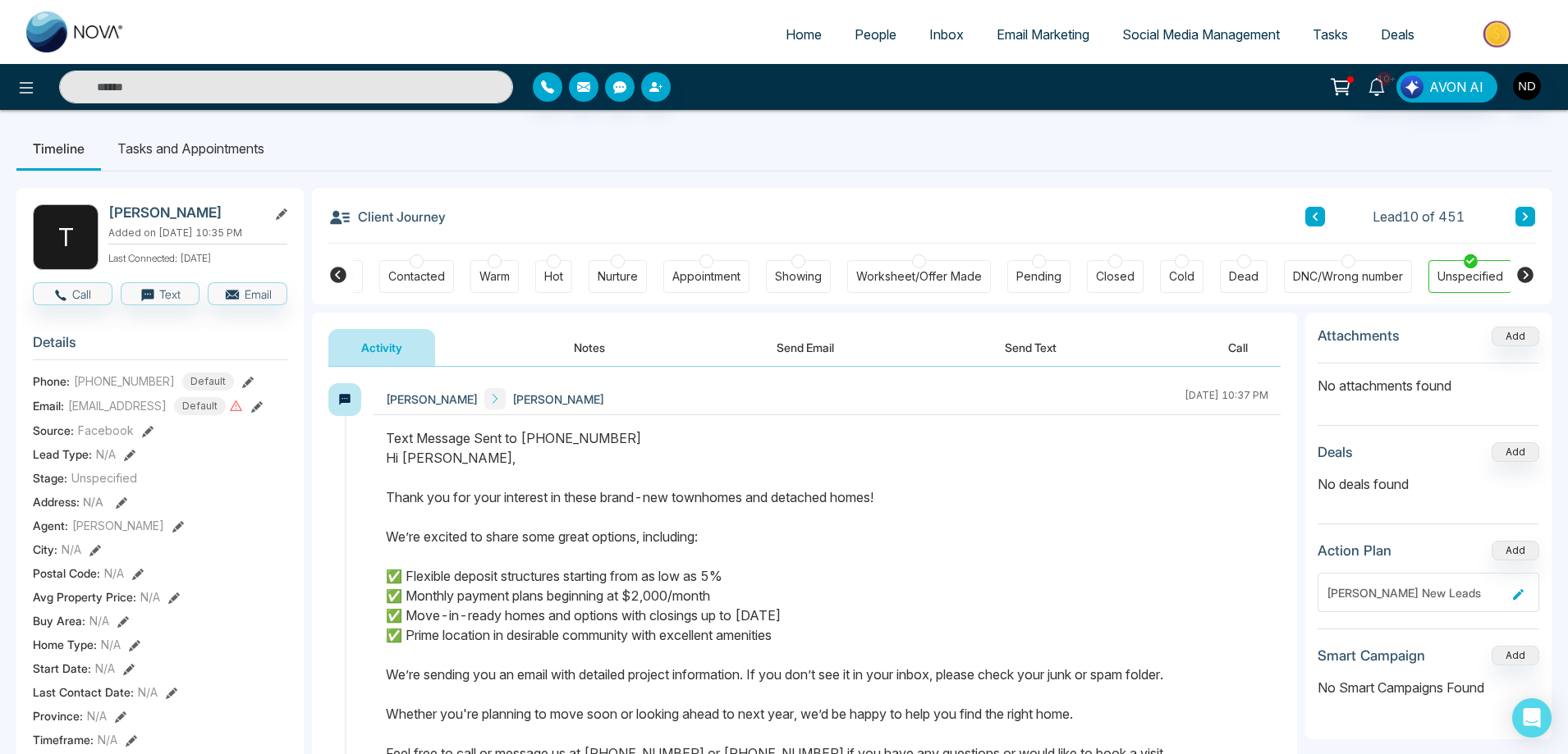
click at [263, 408] on icon at bounding box center [257, 407] width 11 height 11
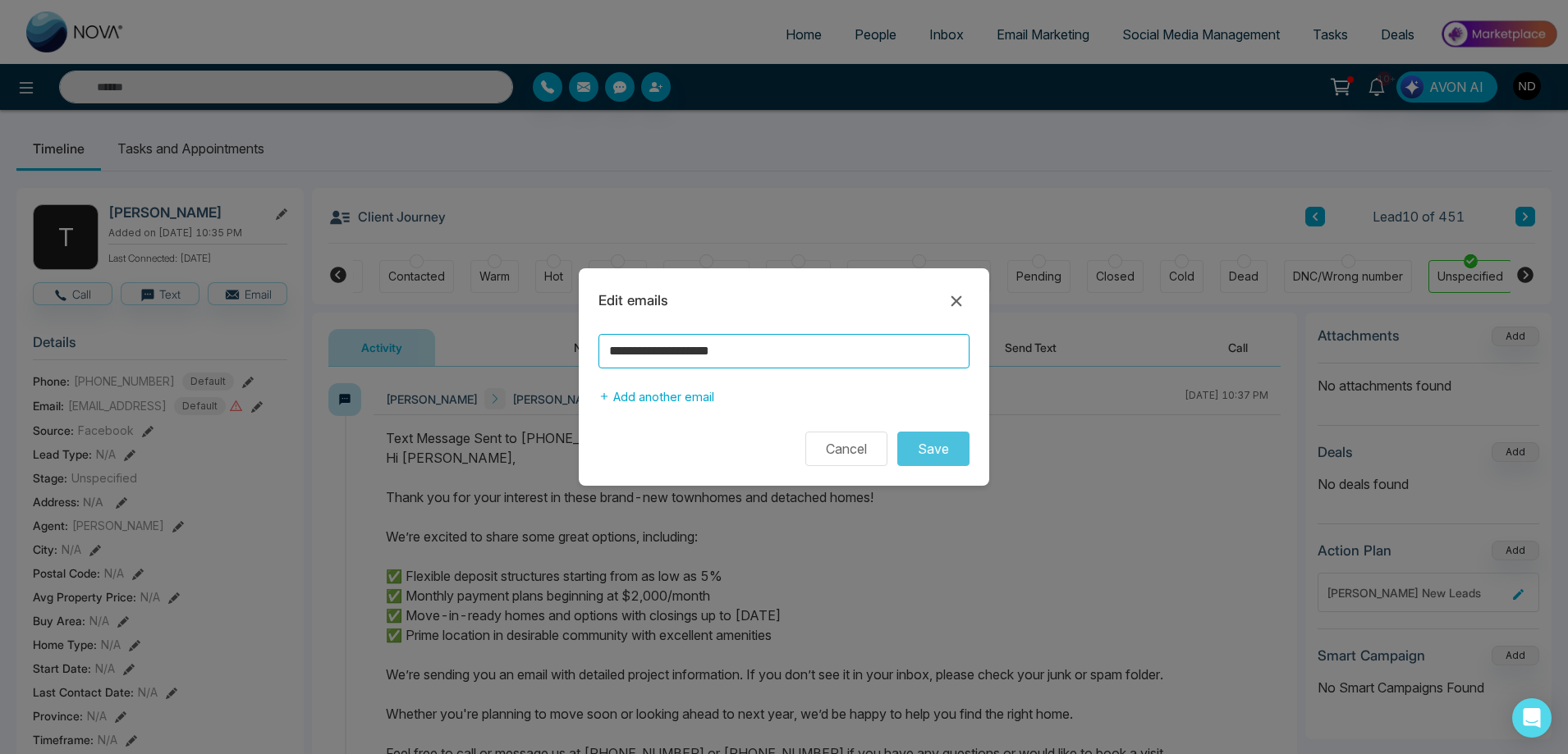
click at [760, 349] on input "**********" at bounding box center [783, 350] width 371 height 34
type input "**********"
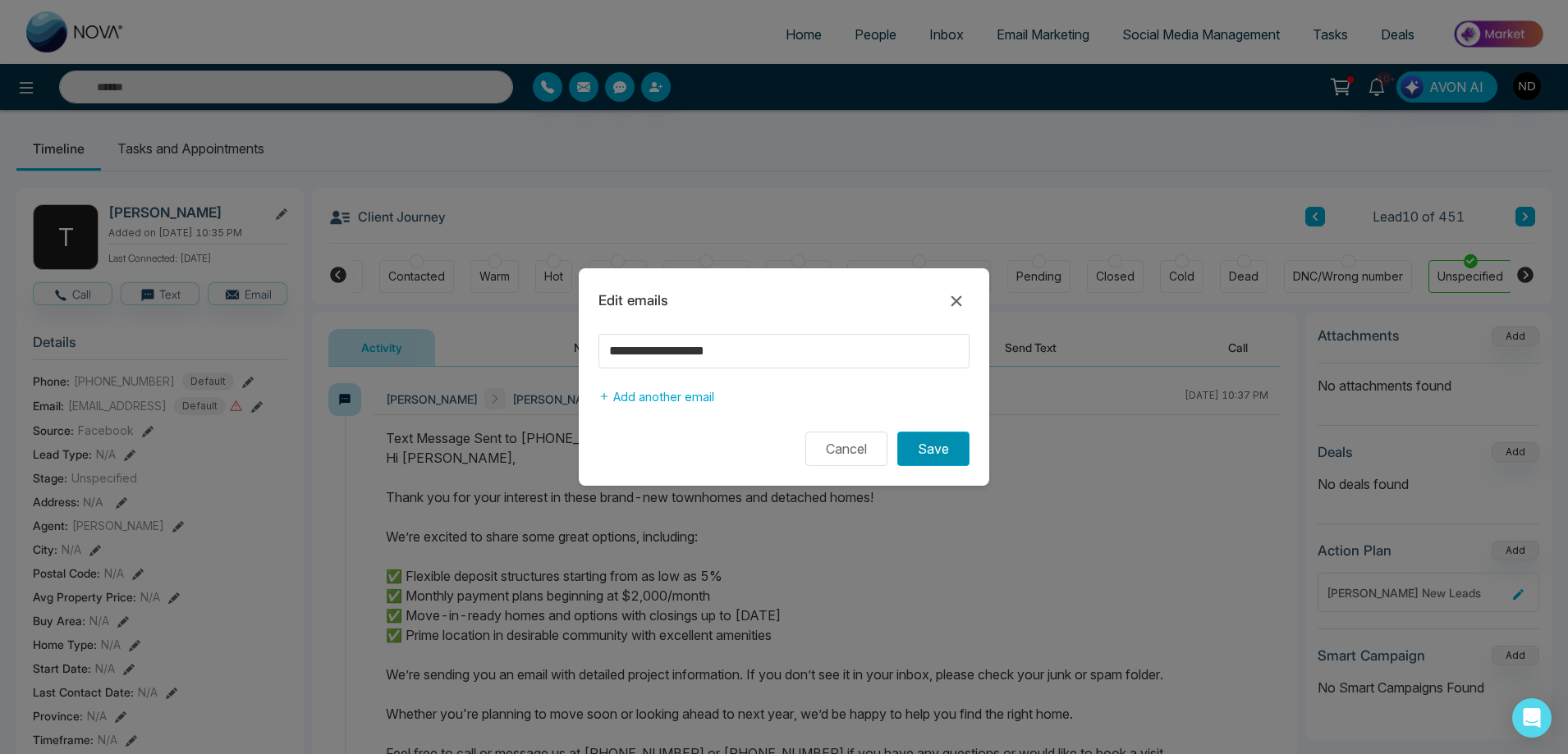
click at [953, 455] on button "Save" at bounding box center [933, 448] width 72 height 34
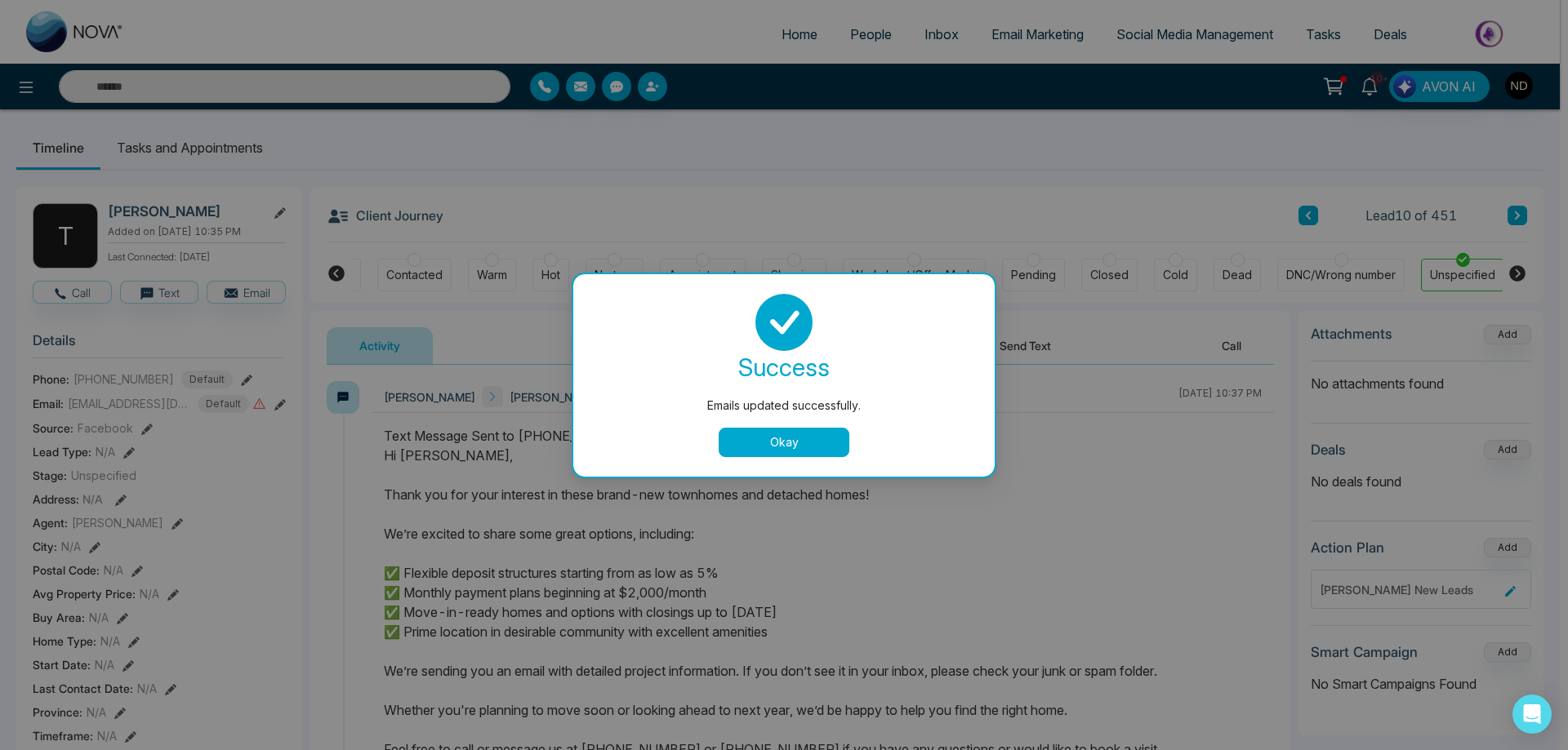
click at [801, 436] on button "Okay" at bounding box center [784, 442] width 131 height 29
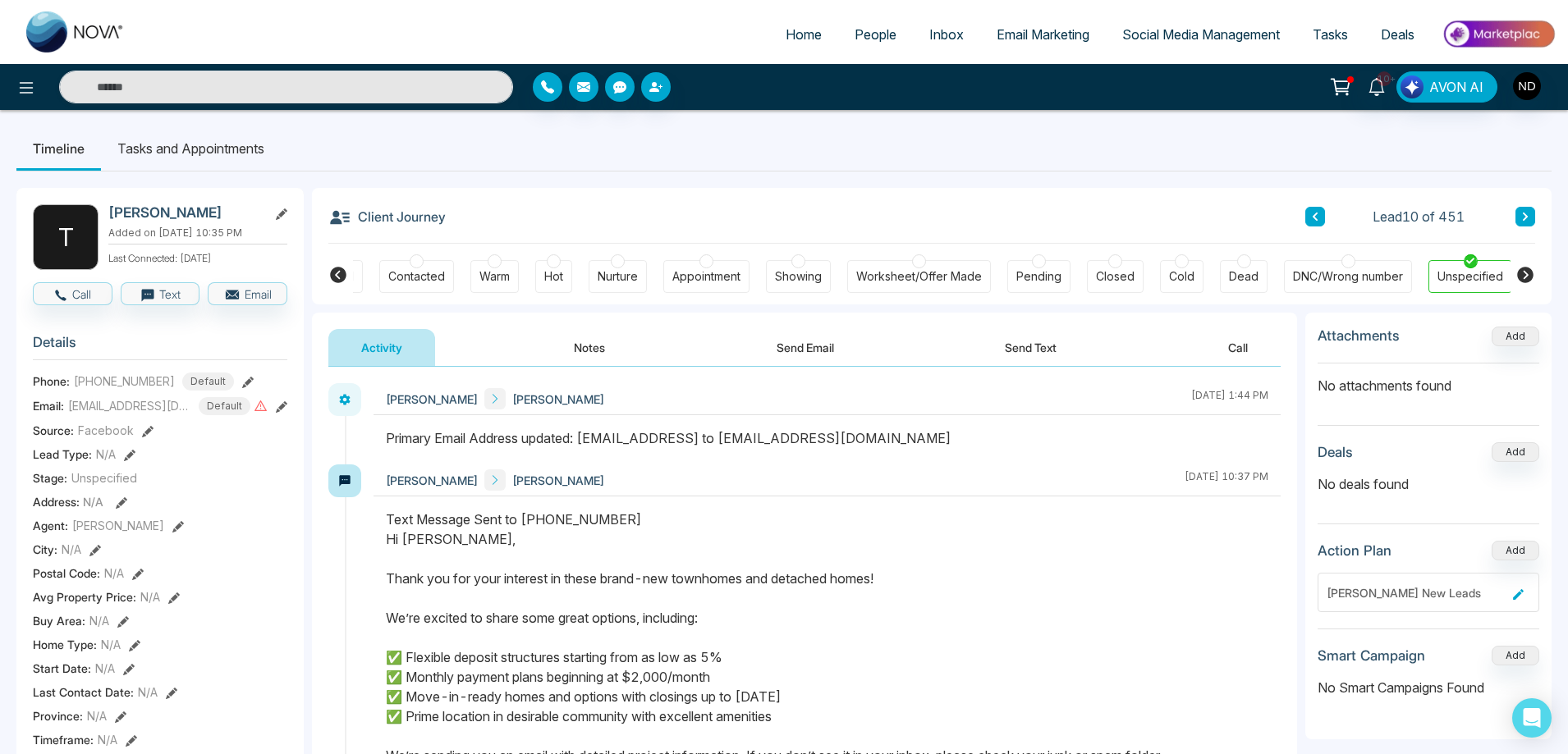
scroll to position [0, 55]
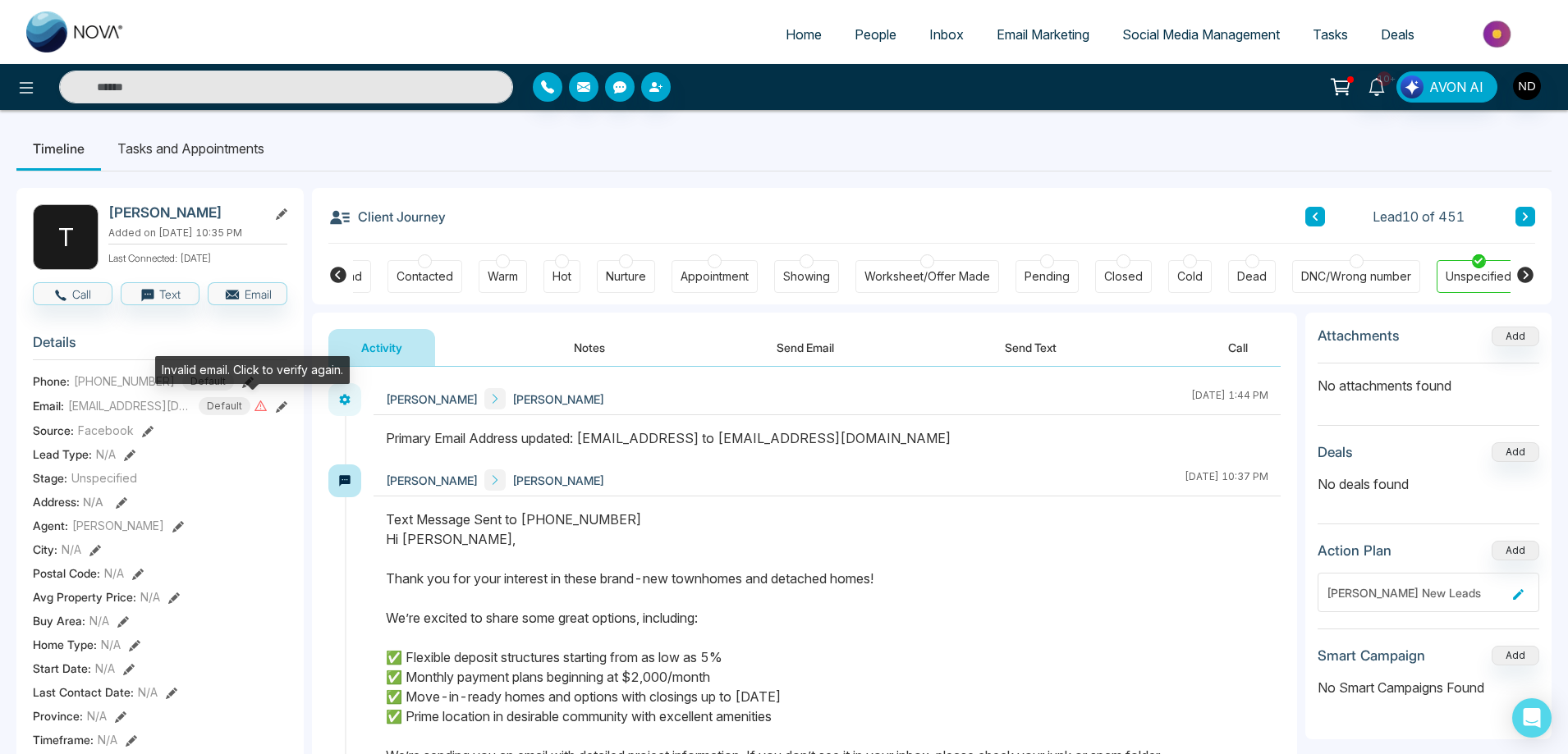
click at [254, 405] on icon at bounding box center [260, 405] width 14 height 14
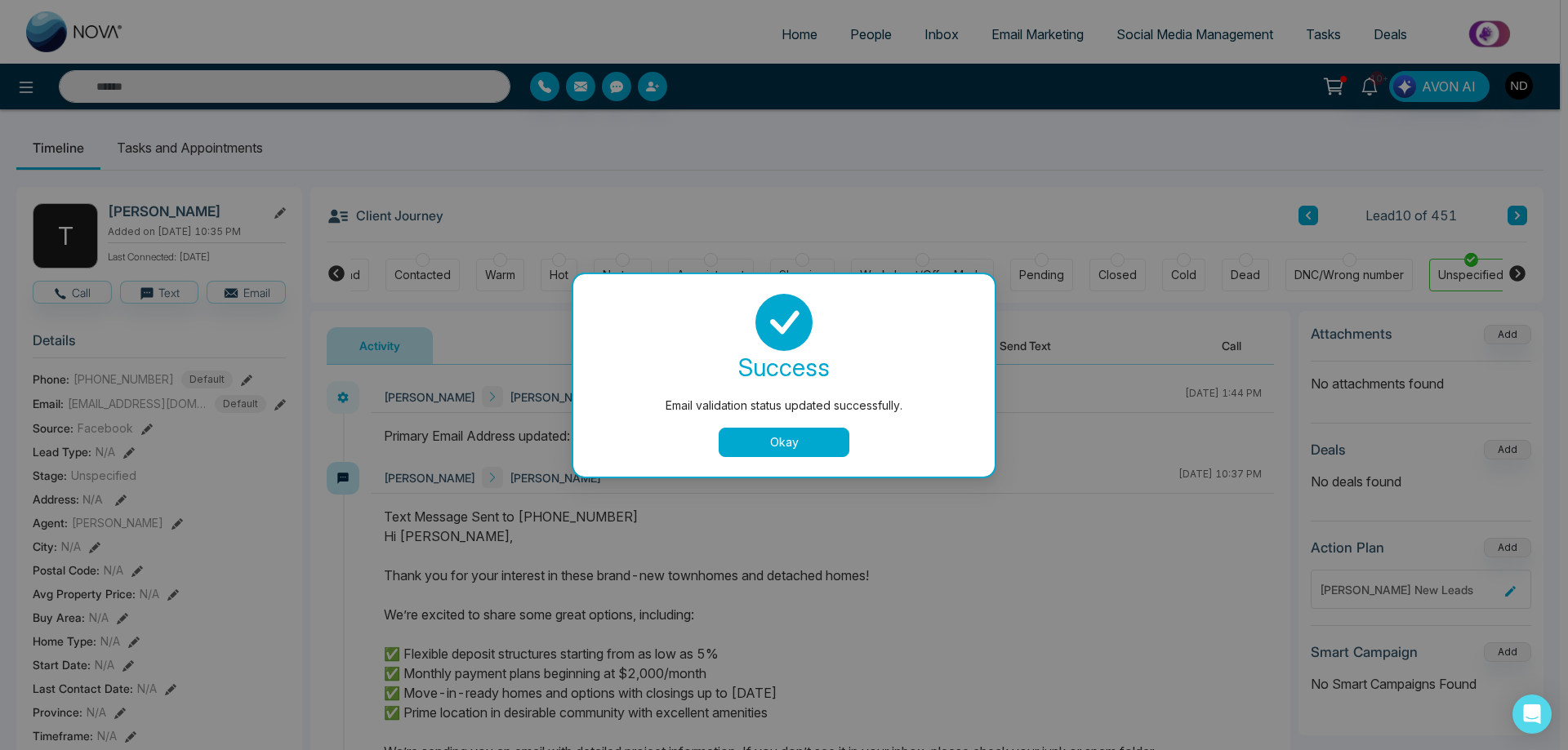
click at [765, 449] on button "Okay" at bounding box center [784, 442] width 131 height 29
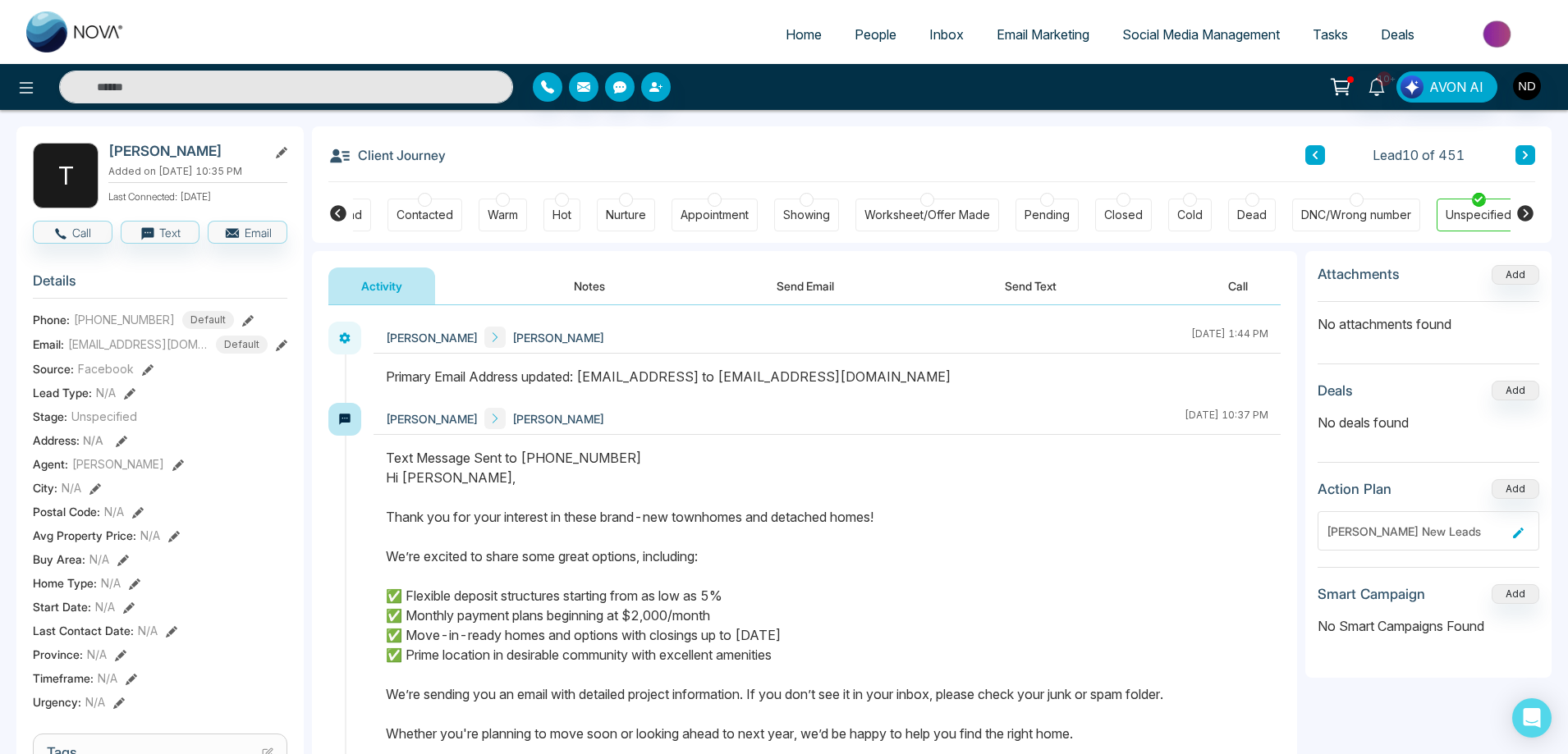
scroll to position [0, 0]
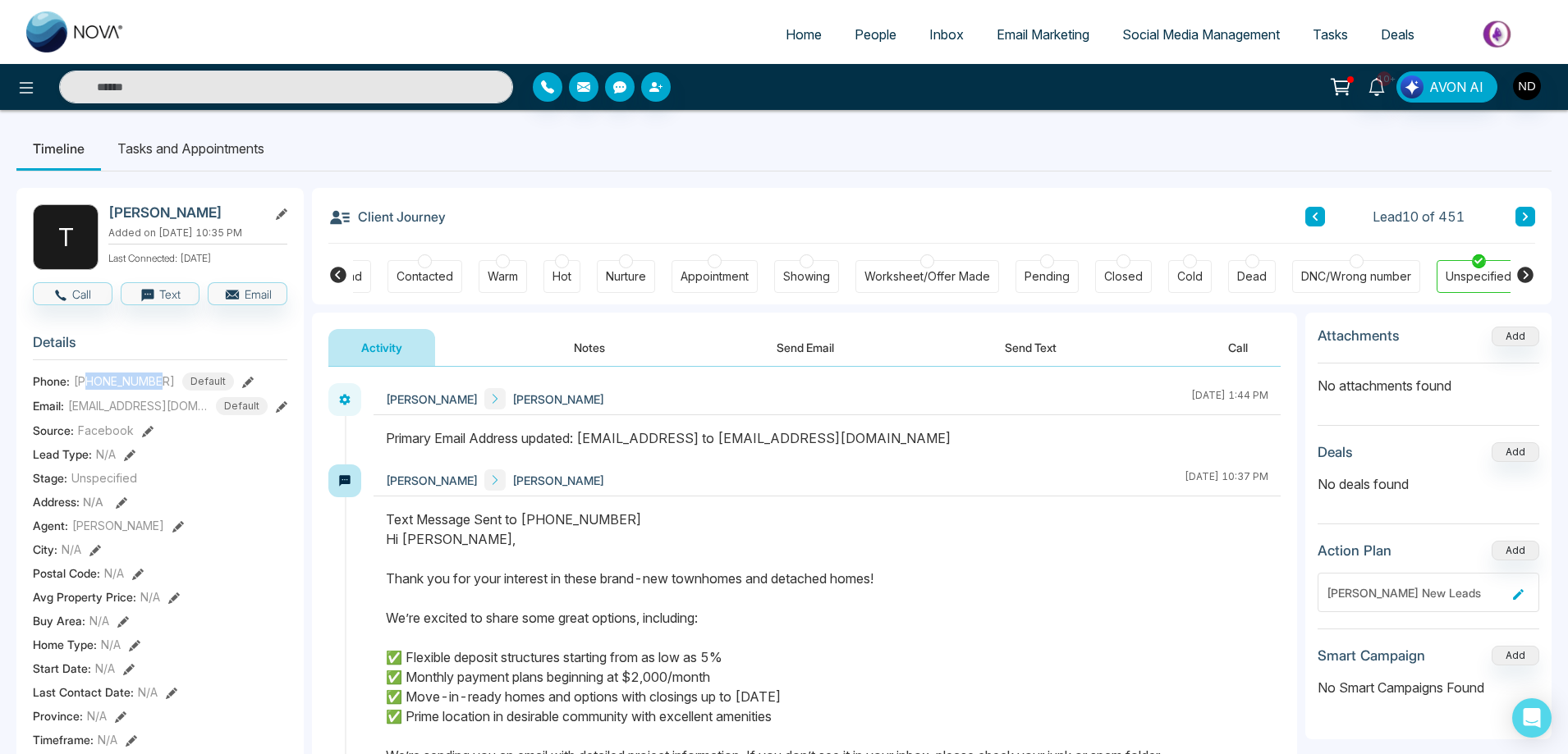
drag, startPoint x: 89, startPoint y: 382, endPoint x: 161, endPoint y: 377, distance: 72.2
click at [161, 377] on span "[PHONE_NUMBER]" at bounding box center [124, 381] width 101 height 18
click at [1526, 216] on icon at bounding box center [1525, 216] width 5 height 8
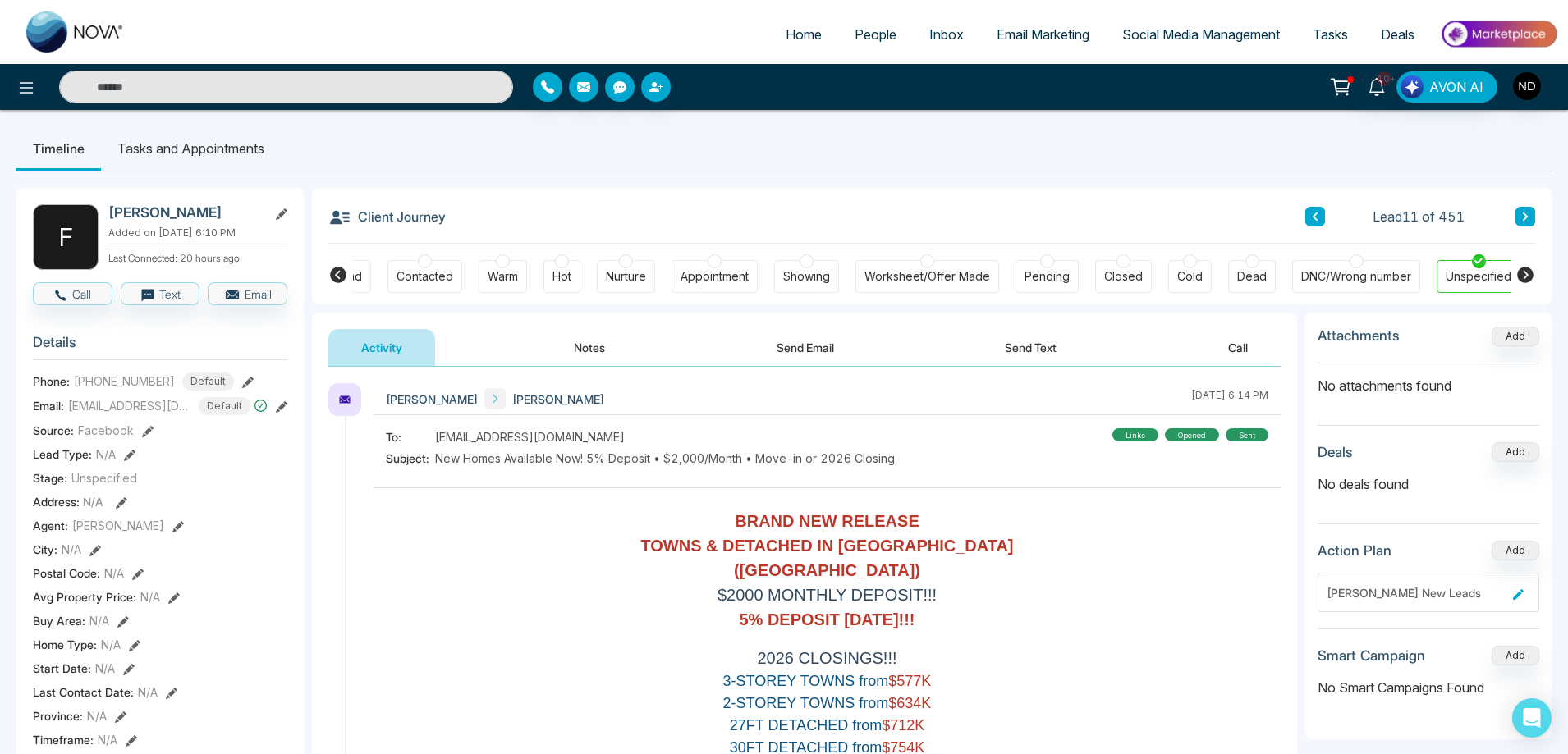
click at [1525, 219] on icon at bounding box center [1525, 216] width 5 height 8
drag, startPoint x: 89, startPoint y: 383, endPoint x: 163, endPoint y: 381, distance: 74.0
click at [163, 381] on span "[PHONE_NUMBER]" at bounding box center [124, 381] width 101 height 18
click at [1524, 222] on icon at bounding box center [1525, 216] width 8 height 10
drag, startPoint x: 90, startPoint y: 378, endPoint x: 163, endPoint y: 372, distance: 73.2
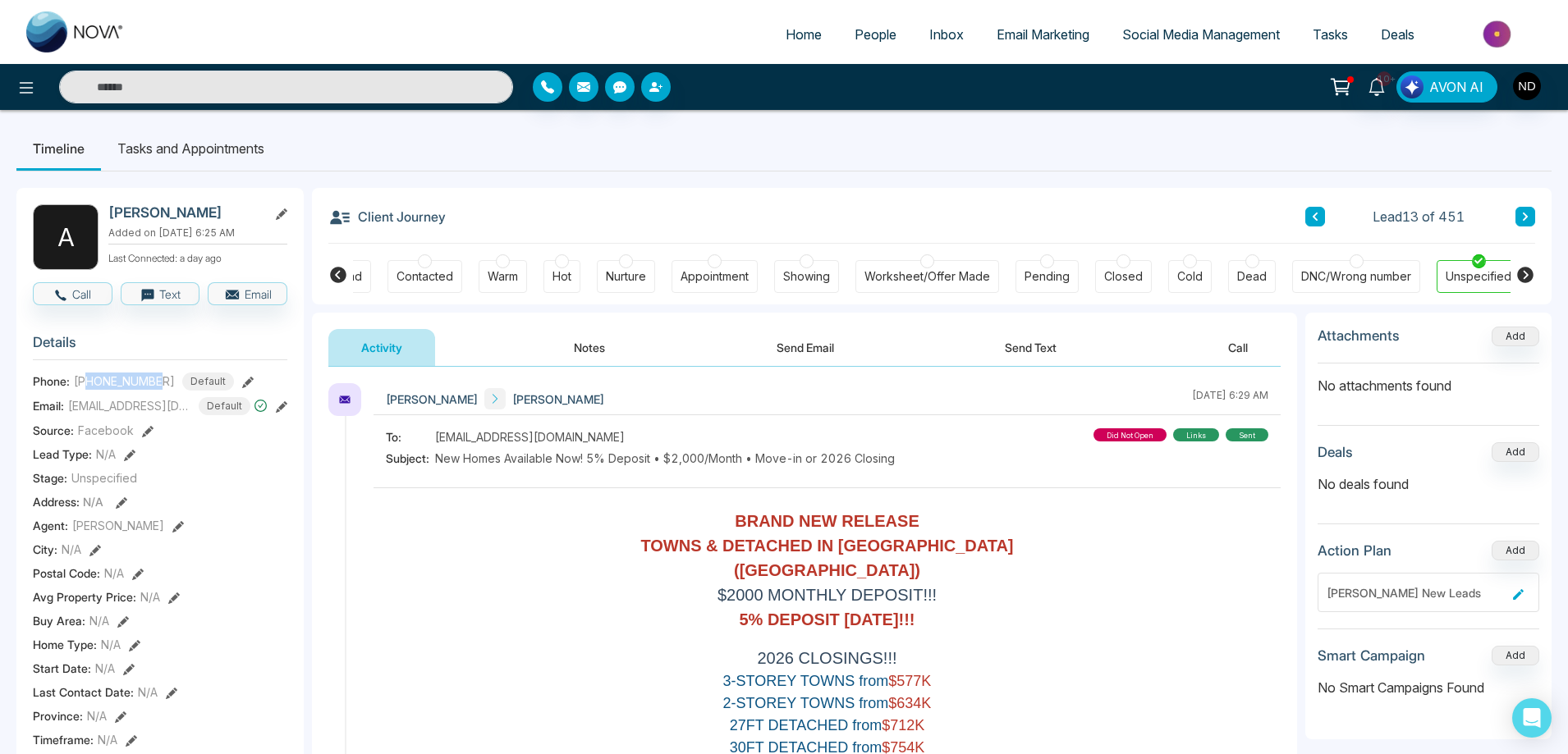
click at [163, 372] on span "[PHONE_NUMBER]" at bounding box center [124, 381] width 101 height 18
click at [1524, 215] on icon at bounding box center [1525, 216] width 8 height 10
drag, startPoint x: 91, startPoint y: 383, endPoint x: 163, endPoint y: 377, distance: 72.2
click at [163, 377] on span "[PHONE_NUMBER]" at bounding box center [124, 381] width 101 height 18
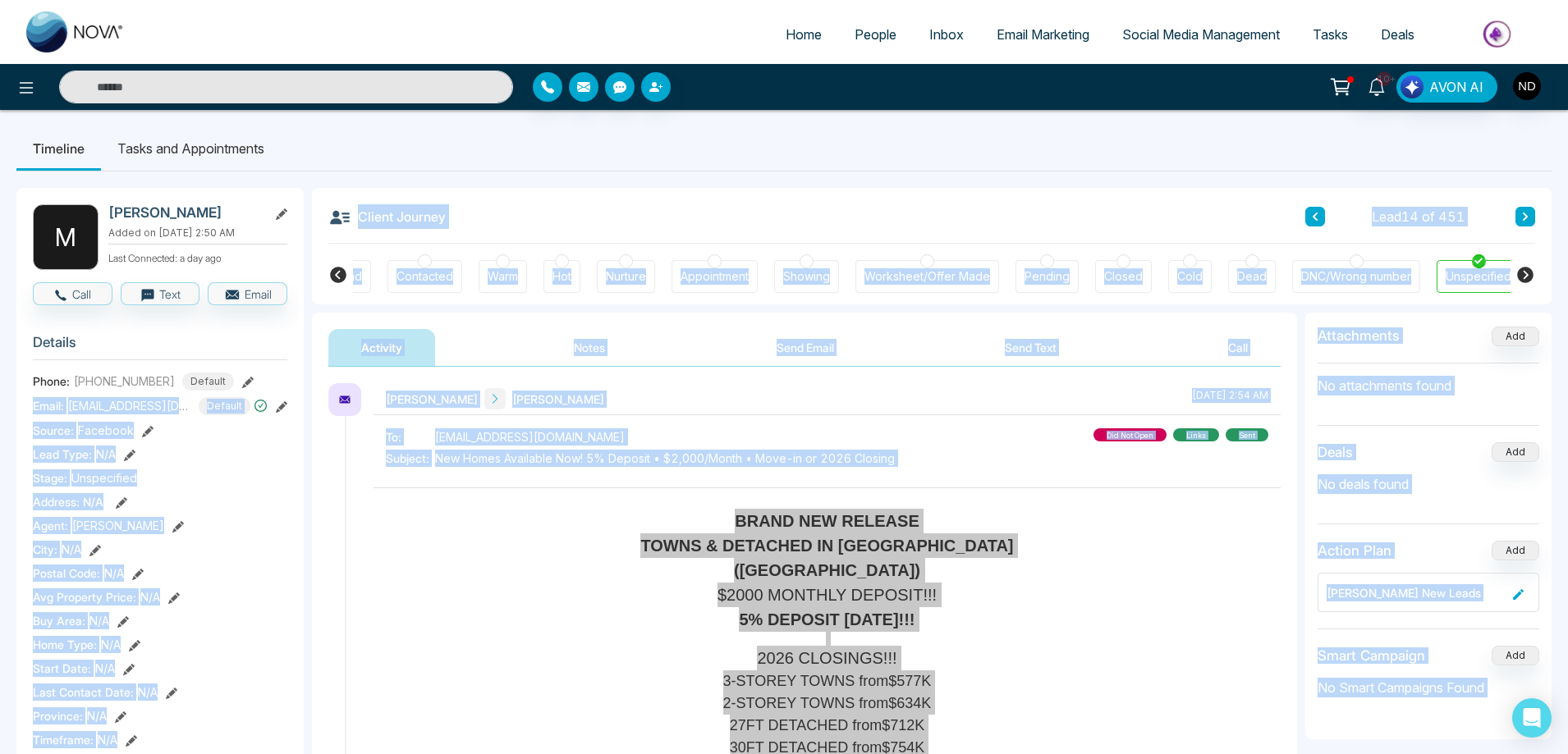
drag, startPoint x: 57, startPoint y: 370, endPoint x: 214, endPoint y: 364, distance: 157.1
click at [214, 364] on body "Home People Inbox Email Marketing Social Media Management Tasks Deals 10+ AVON …" at bounding box center [784, 377] width 1568 height 754
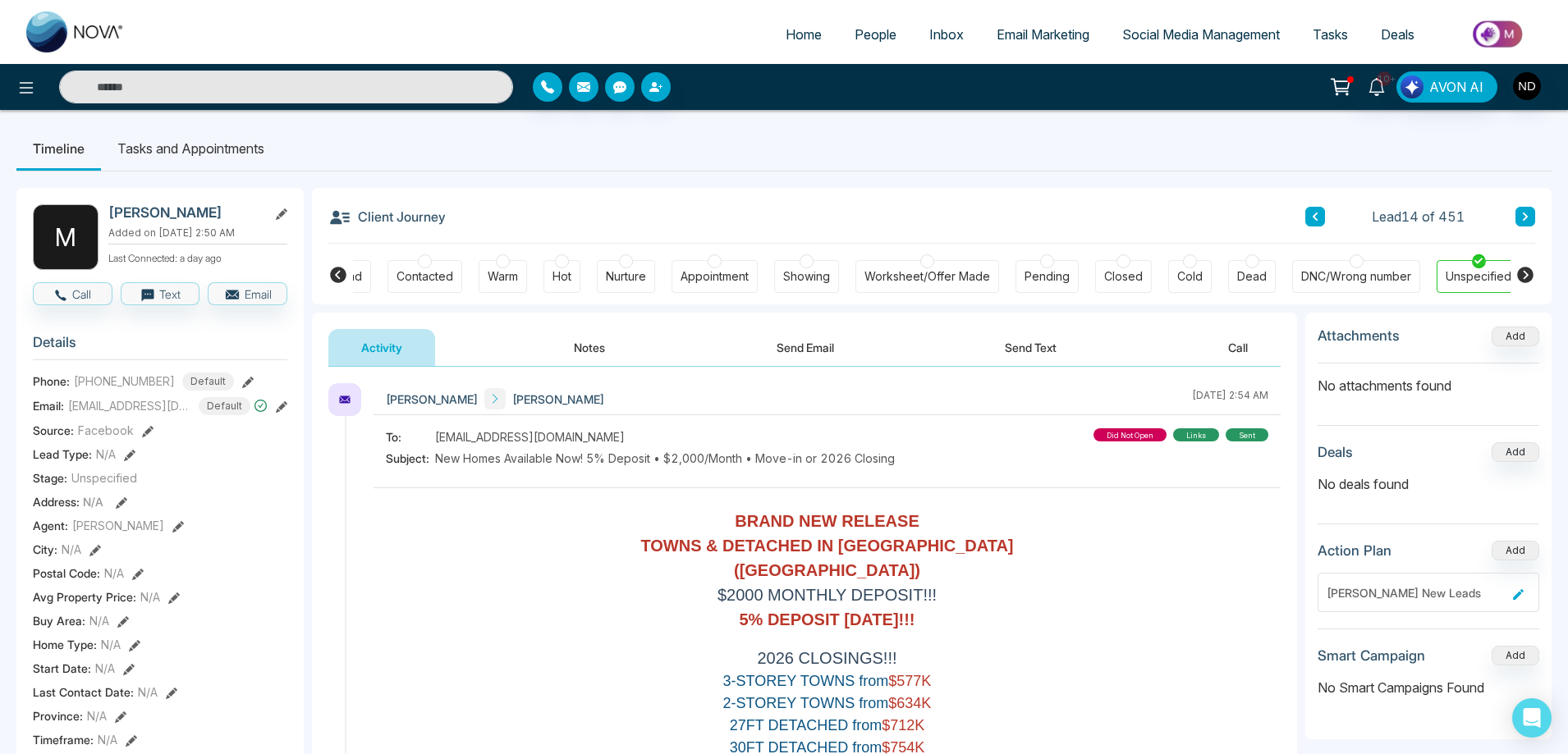
click at [648, 148] on ul "Timeline Tasks and Appointments" at bounding box center [784, 149] width 1535 height 44
drag, startPoint x: 56, startPoint y: 370, endPoint x: 206, endPoint y: 367, distance: 150.0
click at [206, 367] on div "[EMAIL_ADDRESS][DOMAIN_NAME]" at bounding box center [150, 369] width 202 height 28
click at [1356, 260] on div at bounding box center [1356, 261] width 14 height 14
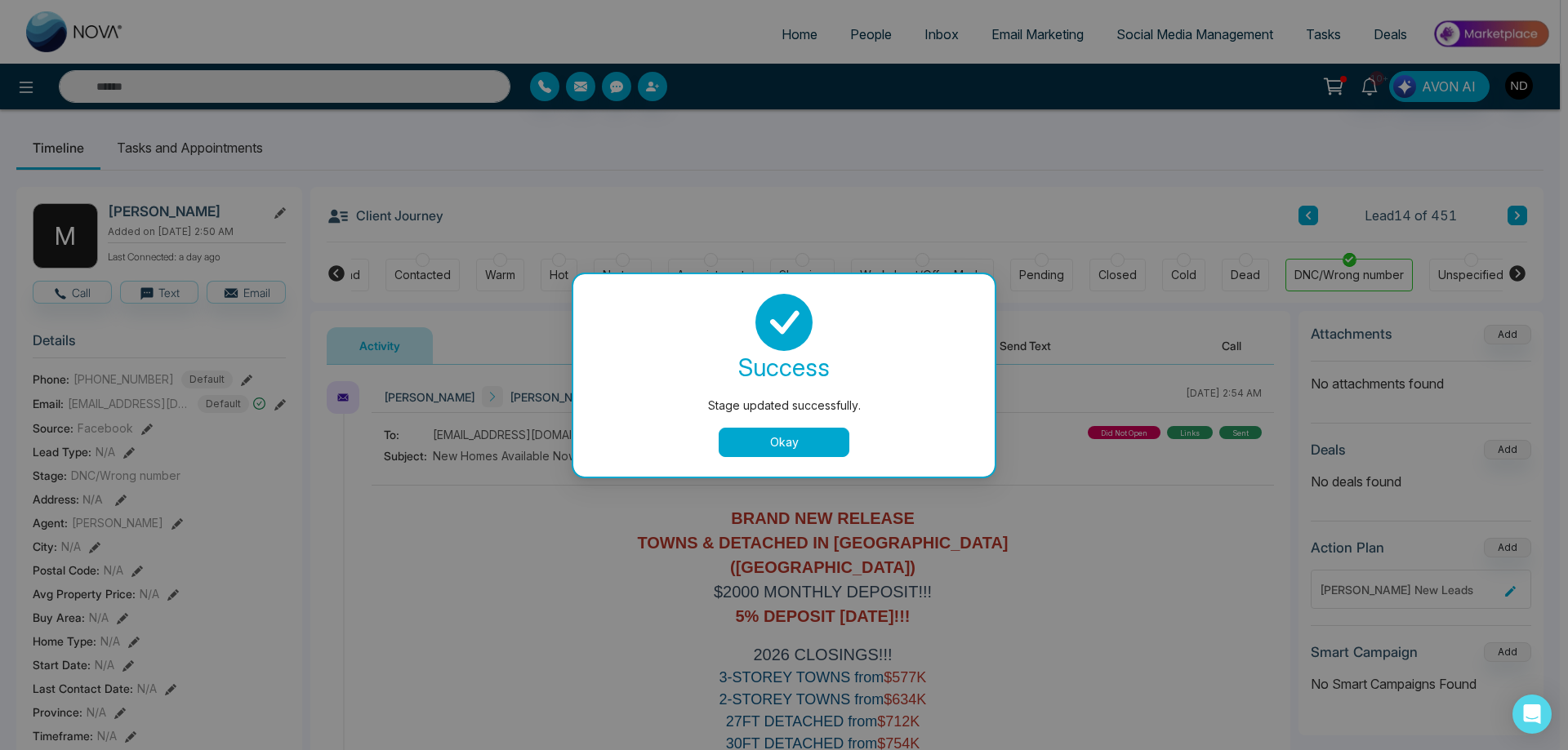
click at [812, 444] on button "Okay" at bounding box center [784, 442] width 131 height 29
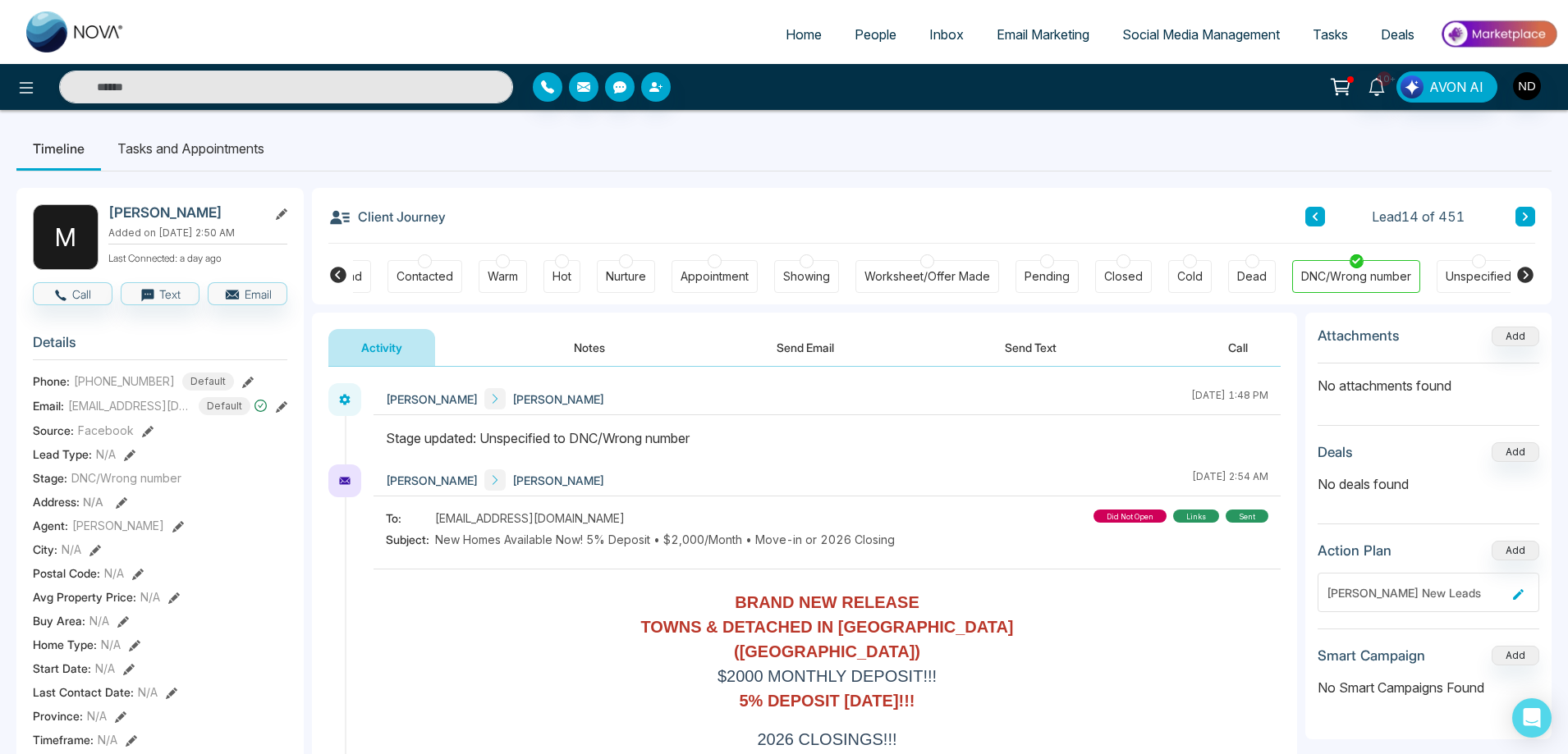
click at [1533, 212] on button at bounding box center [1525, 216] width 19 height 19
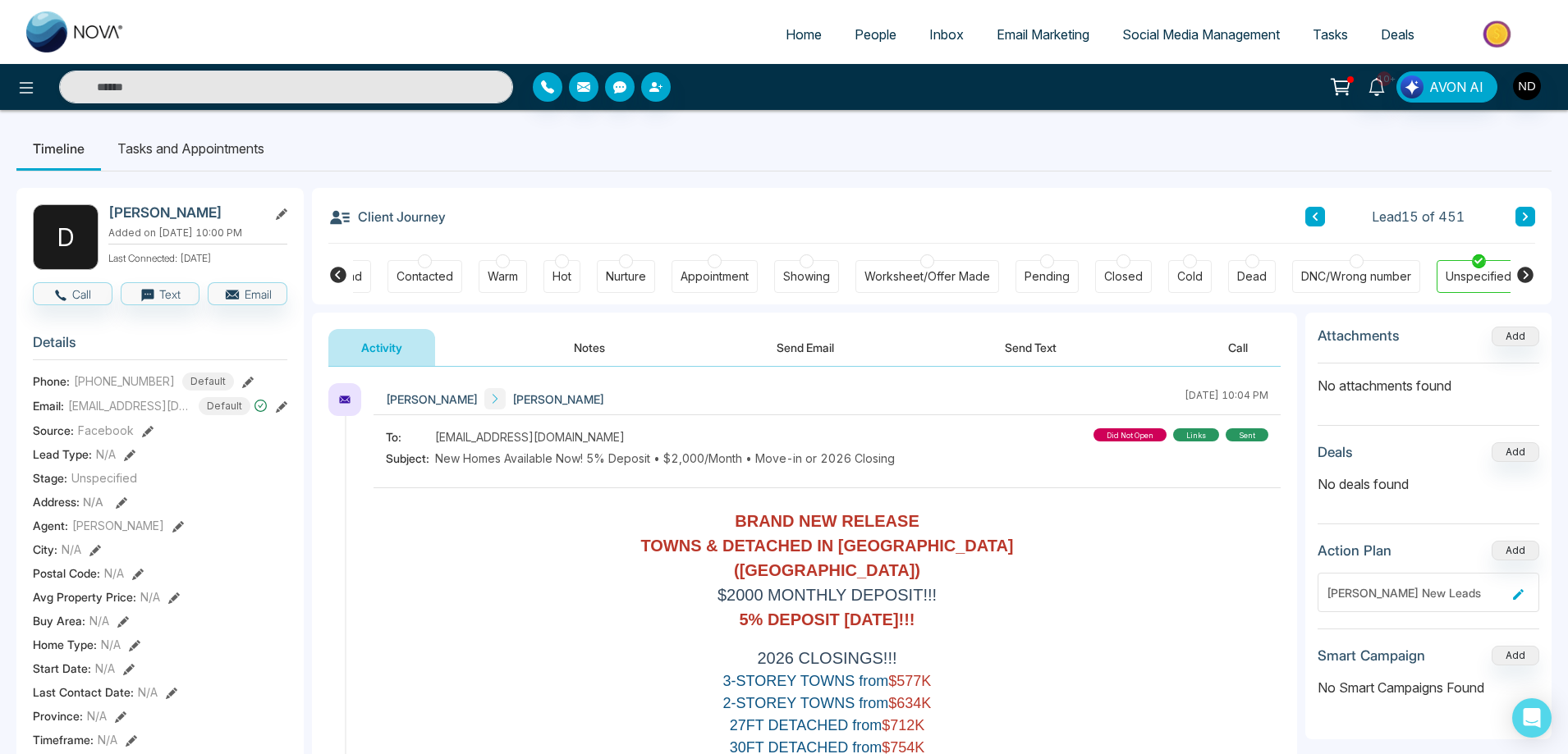
click at [1533, 212] on button at bounding box center [1525, 216] width 19 height 19
click at [1320, 222] on button at bounding box center [1315, 216] width 19 height 19
drag, startPoint x: 89, startPoint y: 380, endPoint x: 165, endPoint y: 383, distance: 76.1
click at [165, 383] on div "+13658333358 Default" at bounding box center [153, 382] width 160 height 18
